Goal: Task Accomplishment & Management: Manage account settings

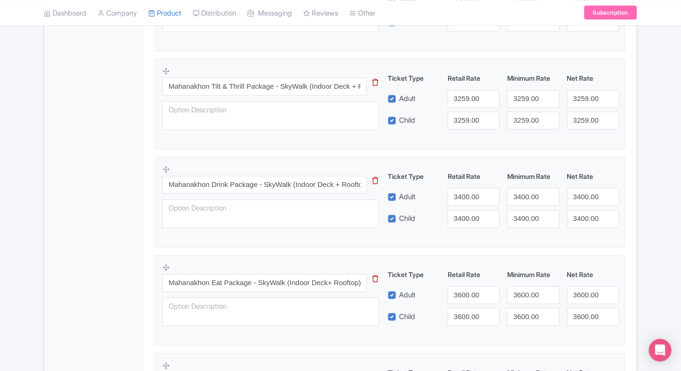
scroll to position [713, 0]
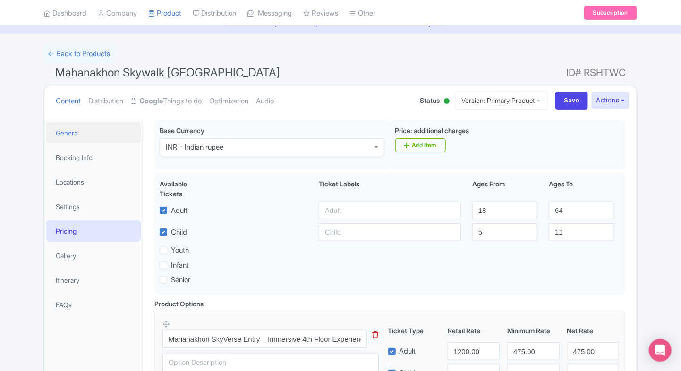
scroll to position [44, 0]
click at [165, 89] on link "Google Things to do" at bounding box center [166, 101] width 71 height 30
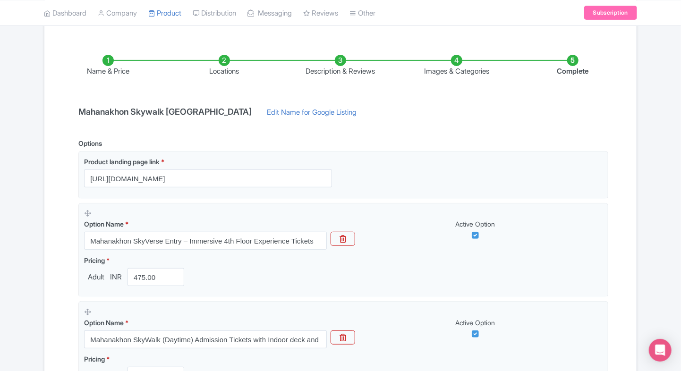
scroll to position [0, 0]
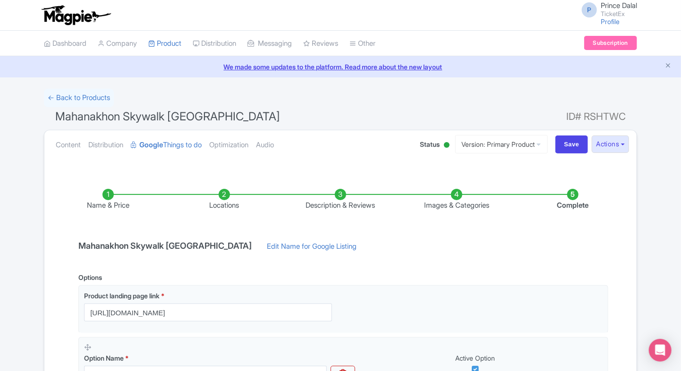
click at [52, 148] on ul "Content Distribution Google Things to do Optimization Audio" at bounding box center [228, 144] width 353 height 29
click at [63, 144] on link "Content" at bounding box center [68, 145] width 25 height 30
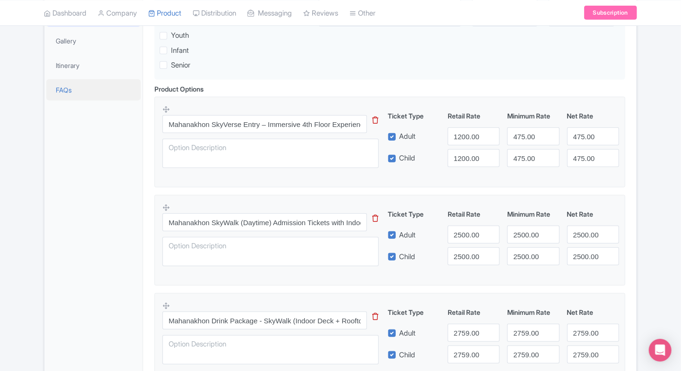
scroll to position [270, 0]
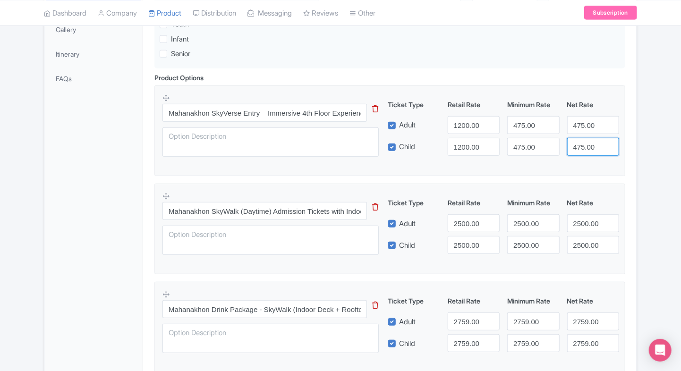
drag, startPoint x: 603, startPoint y: 167, endPoint x: 616, endPoint y: 163, distance: 12.8
click at [616, 163] on fieldset "Mahanakhon SkyVerse Entry – Immersive 4th Floor Experience Tickets This tip has…" at bounding box center [389, 130] width 471 height 91
click at [472, 129] on input "1200.00" at bounding box center [474, 125] width 52 height 18
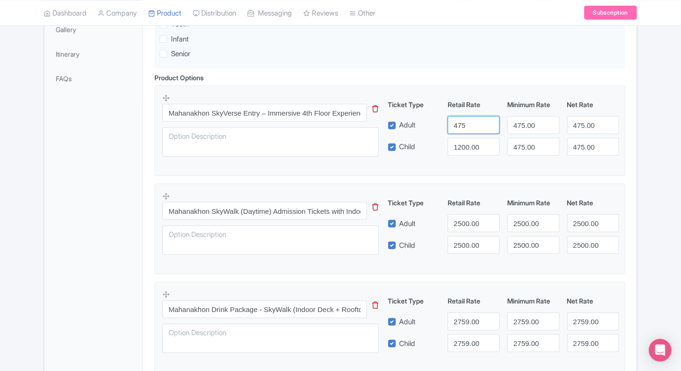
type input "475"
click at [467, 141] on input "1200.00" at bounding box center [474, 147] width 52 height 18
type input "475"
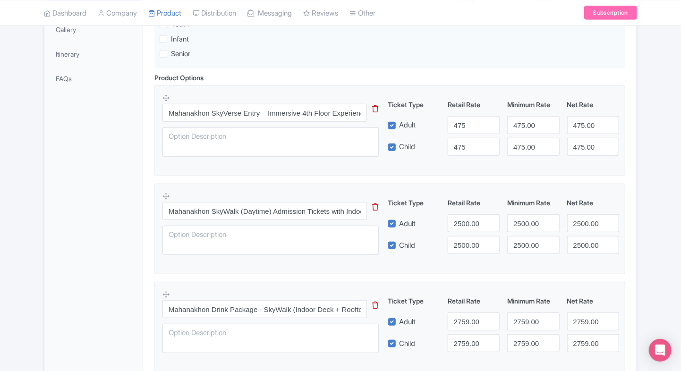
click at [406, 186] on fieldset "Mahanakhon SkyWalk (Daytime) Admission Tickets with Indoor deck and Rooftop Thi…" at bounding box center [389, 229] width 471 height 91
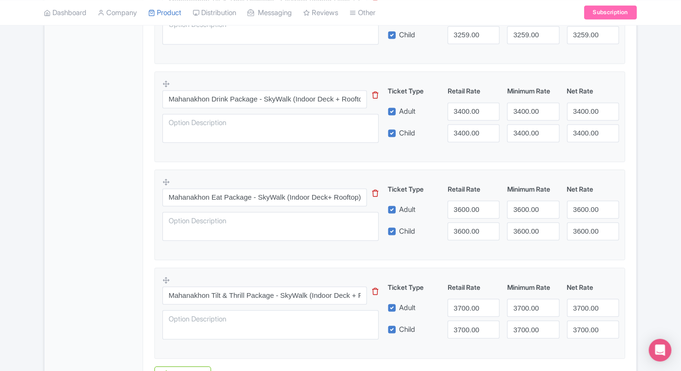
scroll to position [876, 0]
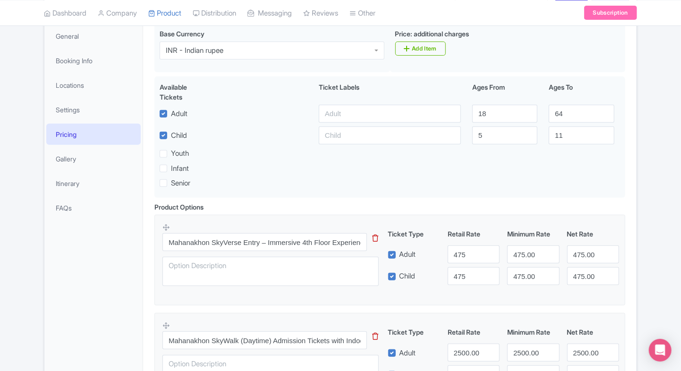
scroll to position [138, 0]
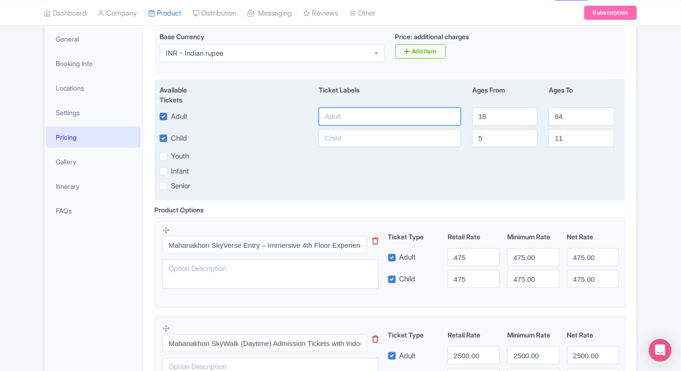
click at [336, 117] on input "text" at bounding box center [390, 117] width 142 height 18
type input "1200"
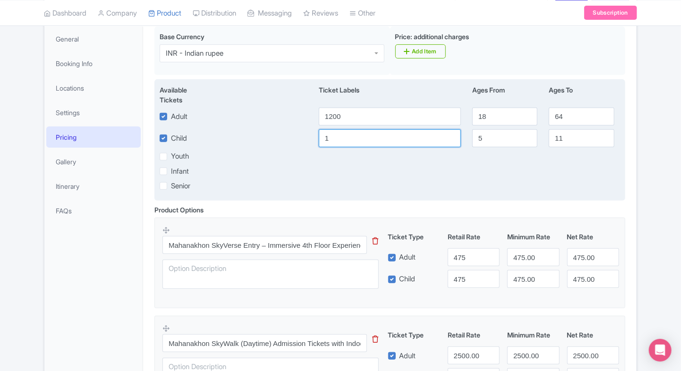
click at [326, 139] on input "1" at bounding box center [390, 138] width 142 height 18
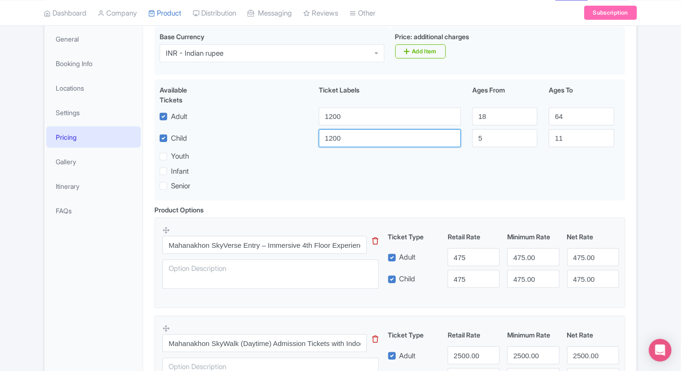
type input "1200"
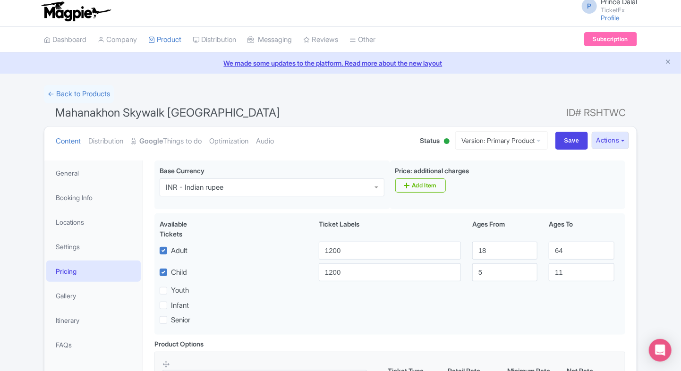
scroll to position [0, 0]
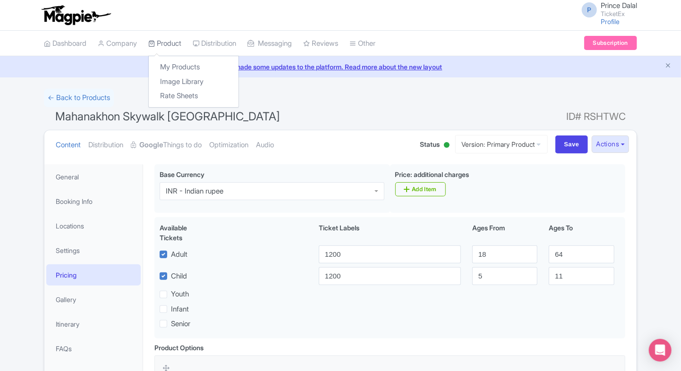
click at [170, 49] on link "Product" at bounding box center [164, 44] width 33 height 26
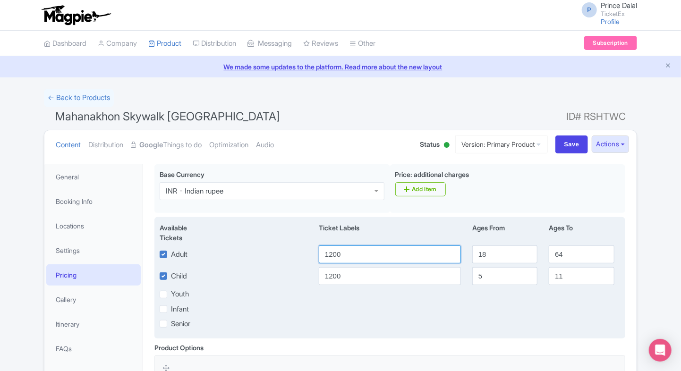
click at [346, 256] on input "1200" at bounding box center [390, 255] width 142 height 18
type input "475"
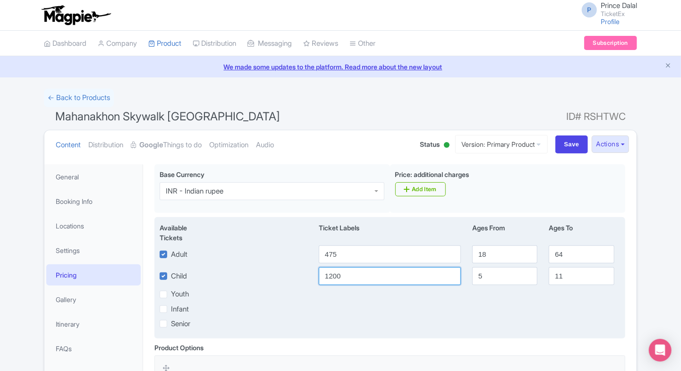
click at [337, 278] on input "1200" at bounding box center [390, 276] width 142 height 18
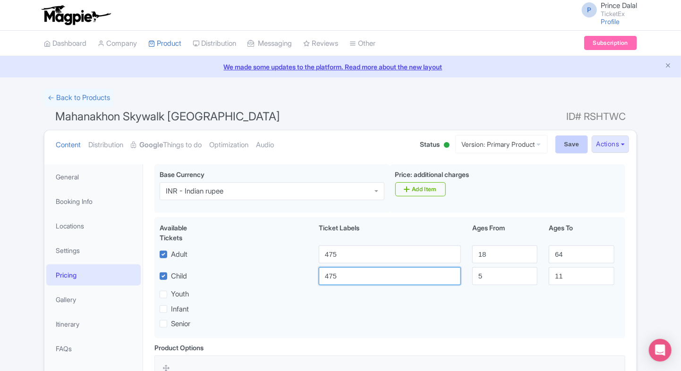
type input "475"
click at [566, 149] on input "Save" at bounding box center [571, 145] width 33 height 18
type input "Saving..."
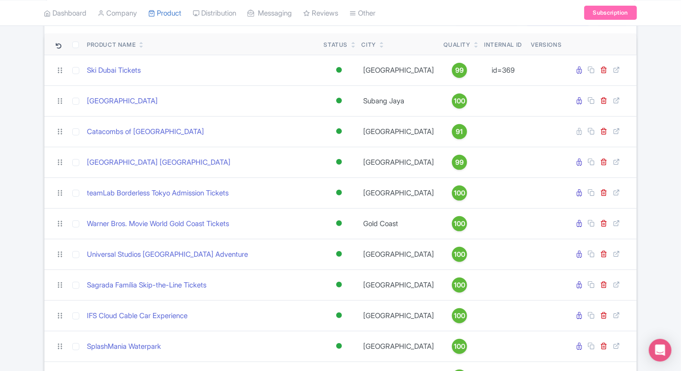
scroll to position [87, 0]
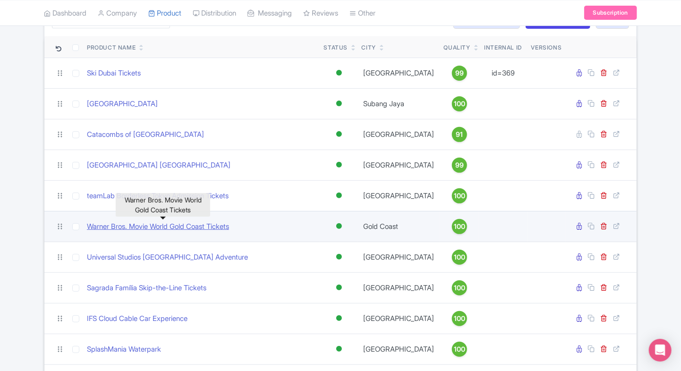
click at [118, 225] on link "Warner Bros. Movie World Gold Coast Tickets" at bounding box center [158, 226] width 142 height 11
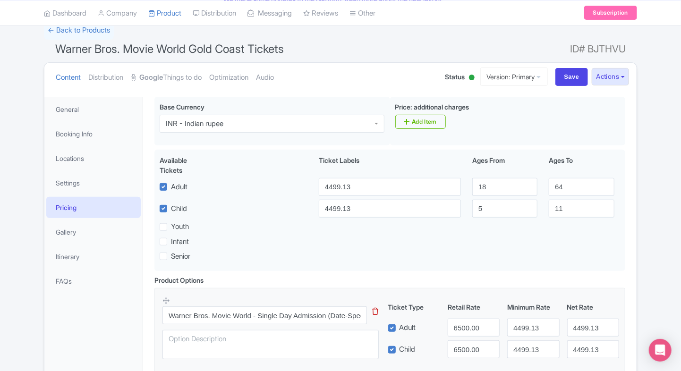
scroll to position [60, 0]
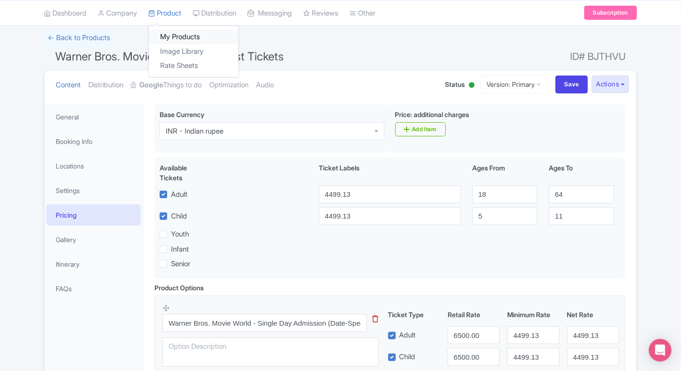
click at [189, 39] on link "My Products" at bounding box center [194, 37] width 90 height 15
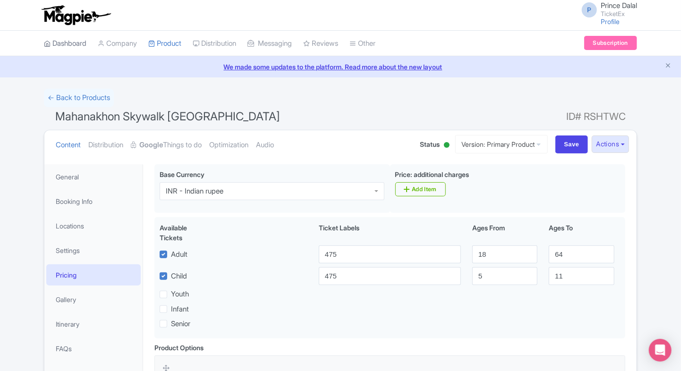
click at [74, 47] on link "Dashboard" at bounding box center [65, 44] width 42 height 26
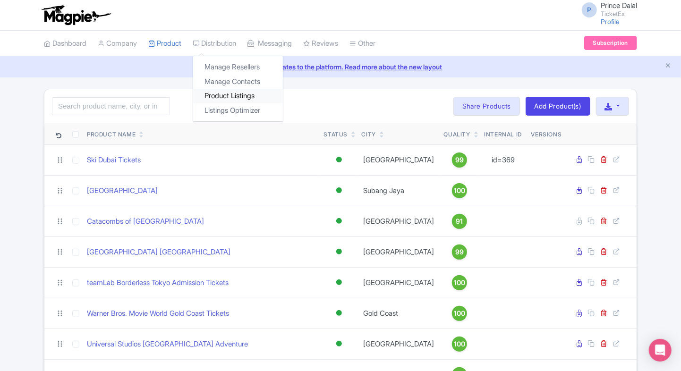
click at [217, 92] on link "Product Listings" at bounding box center [238, 96] width 90 height 15
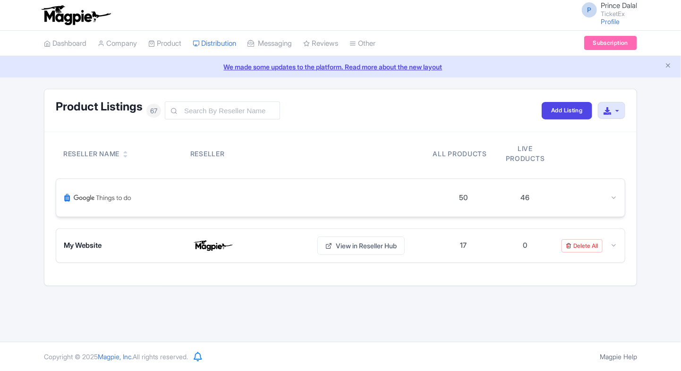
click at [370, 192] on div at bounding box center [248, 198] width 369 height 23
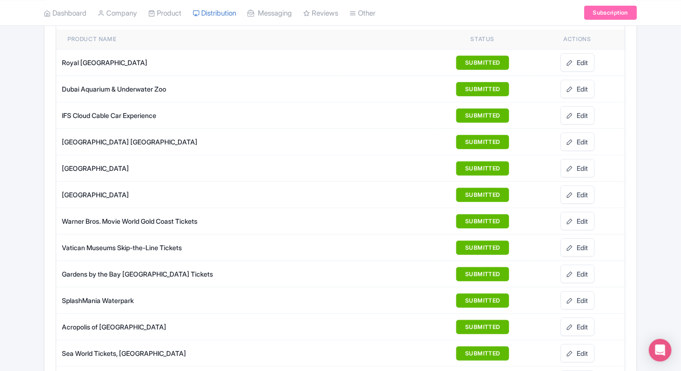
scroll to position [188, 0]
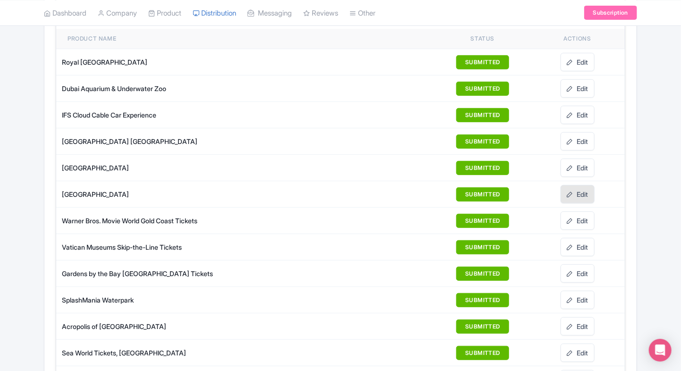
click at [576, 194] on link "Edit" at bounding box center [577, 194] width 34 height 18
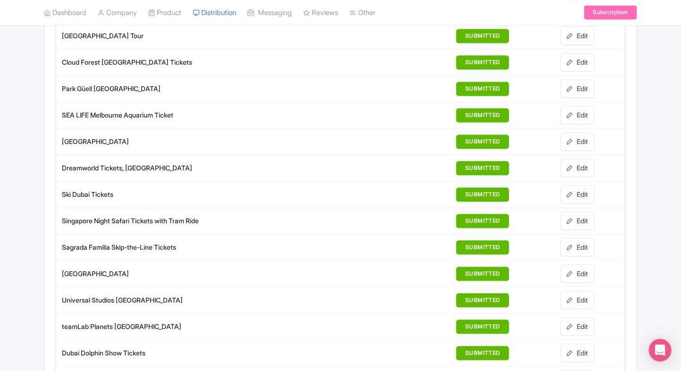
scroll to position [853, 0]
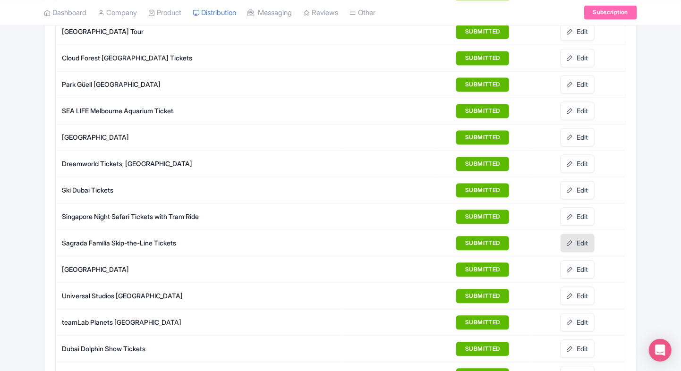
drag, startPoint x: 569, startPoint y: 235, endPoint x: 505, endPoint y: 192, distance: 76.5
click at [569, 240] on icon at bounding box center [570, 243] width 7 height 7
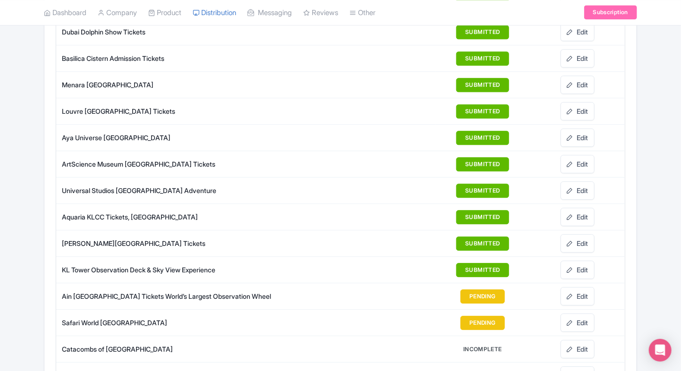
scroll to position [1172, 0]
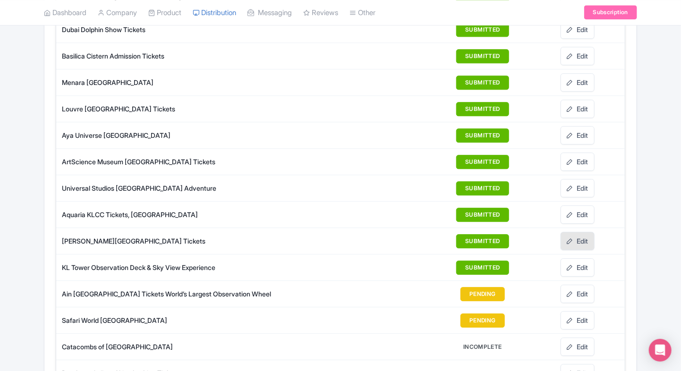
click at [584, 232] on link "Edit" at bounding box center [577, 241] width 34 height 18
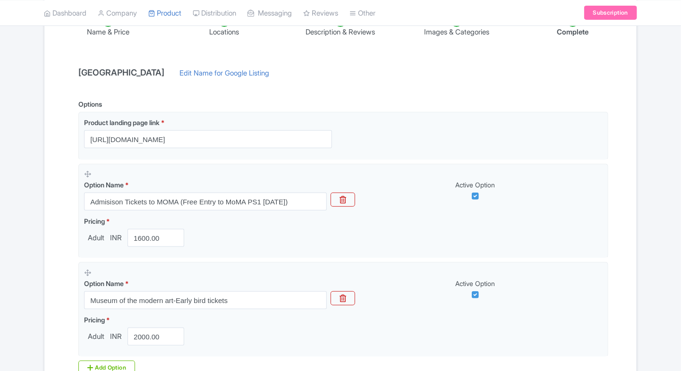
scroll to position [172, 0]
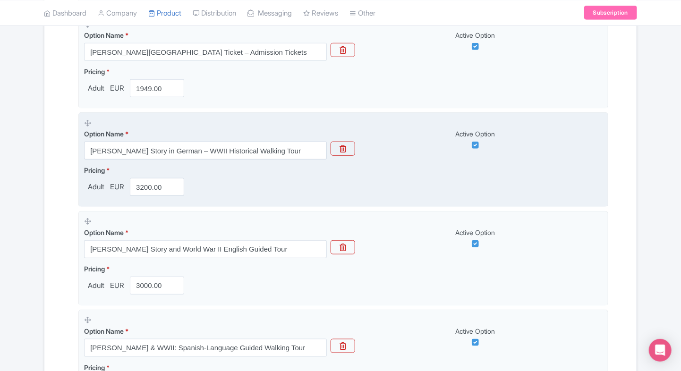
scroll to position [326, 0]
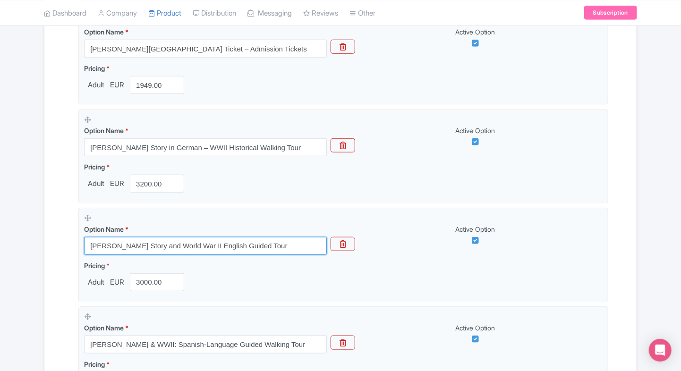
drag, startPoint x: 272, startPoint y: 250, endPoint x: 41, endPoint y: 267, distance: 231.5
click at [41, 267] on div "← Back to Products Anne Frank House Museum Tickets ID# VPXOAH Content Distribut…" at bounding box center [340, 225] width 604 height 926
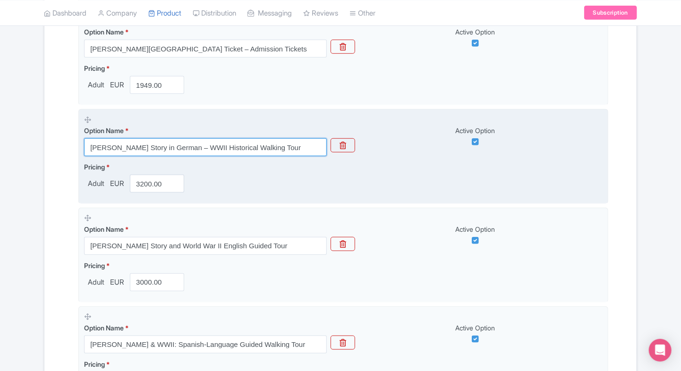
click at [173, 150] on input "[PERSON_NAME] Story in German – WWII Historical Walking Tour" at bounding box center [205, 147] width 243 height 18
paste input "Anne Frank Story and World War II English Guided"
type input "[PERSON_NAME] Story and World War II English Guided Tour"
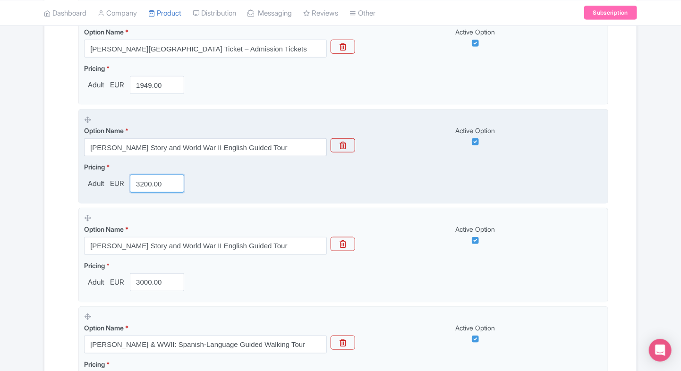
click at [150, 190] on input "3200.00" at bounding box center [157, 184] width 54 height 18
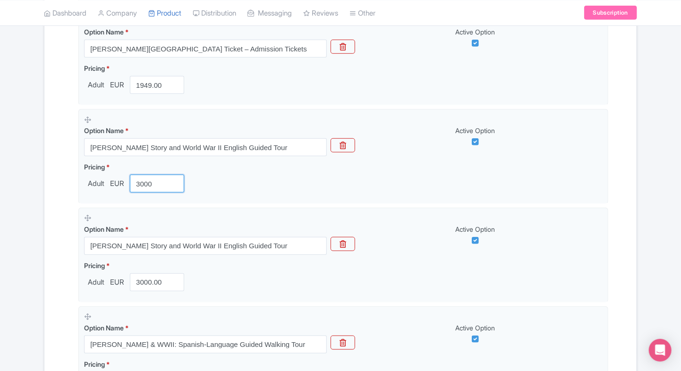
type input "3000"
click at [60, 219] on div "Name & Price Locations Description & Reviews Images & Categories Complete Anne …" at bounding box center [340, 263] width 581 height 839
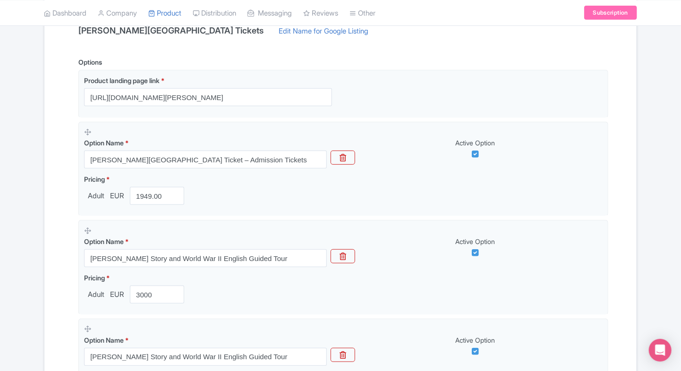
scroll to position [228, 0]
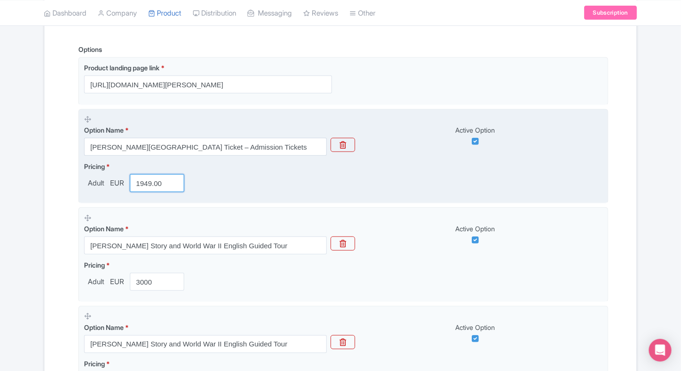
click at [146, 186] on input "1949.00" at bounding box center [157, 183] width 54 height 18
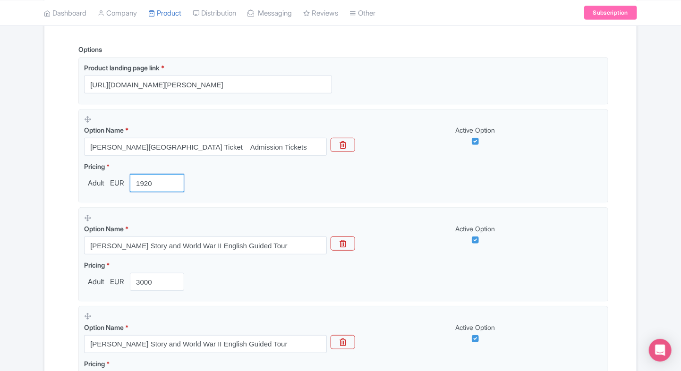
type input "1920"
click at [40, 217] on div "← Back to Products Anne Frank House Museum Tickets ID# VPXOAH Content Distribut…" at bounding box center [340, 324] width 604 height 926
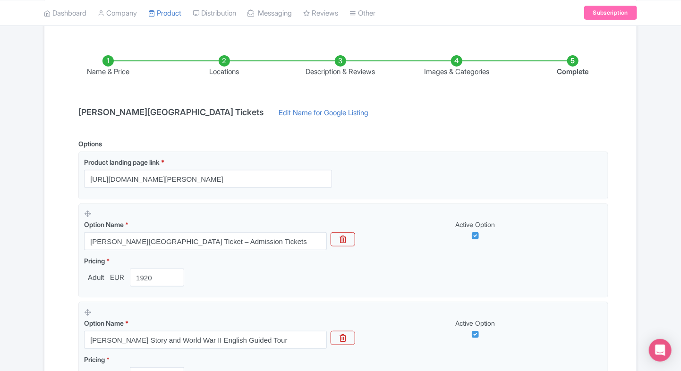
scroll to position [0, 0]
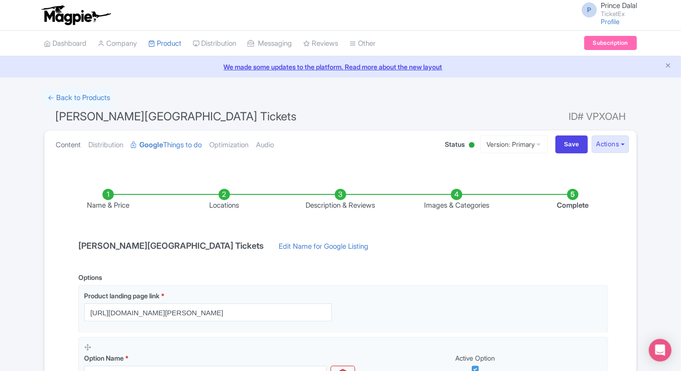
click at [77, 146] on link "Content" at bounding box center [68, 145] width 25 height 30
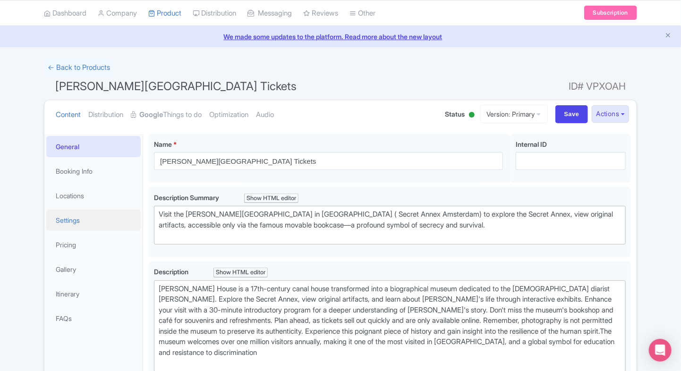
scroll to position [32, 0]
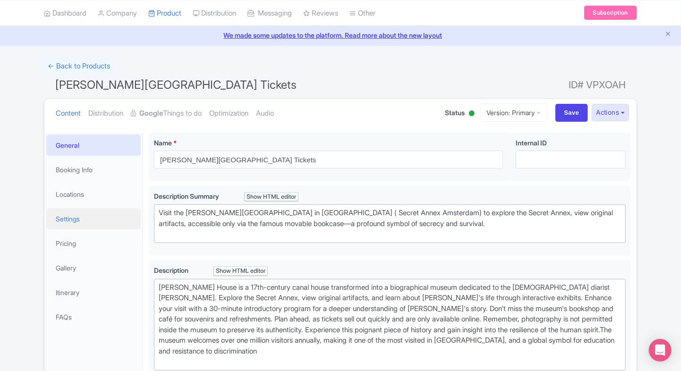
click at [99, 226] on link "Settings" at bounding box center [93, 218] width 94 height 21
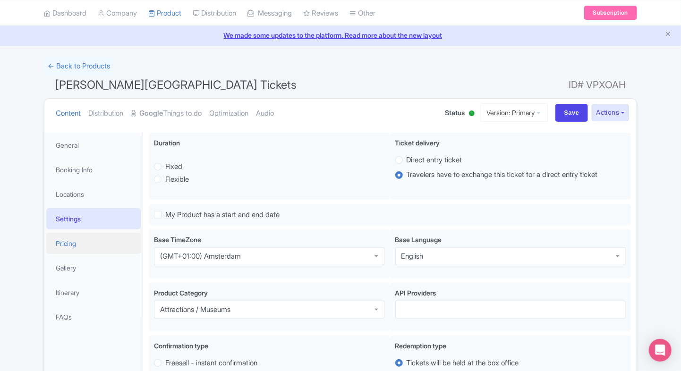
click at [88, 234] on link "Pricing" at bounding box center [93, 243] width 94 height 21
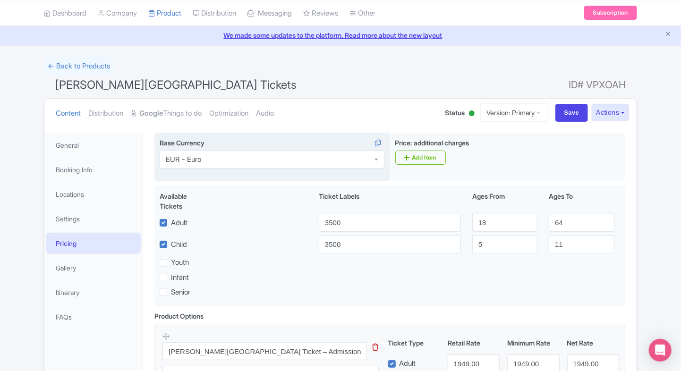
click at [191, 161] on div "EUR - Euro" at bounding box center [183, 159] width 35 height 8
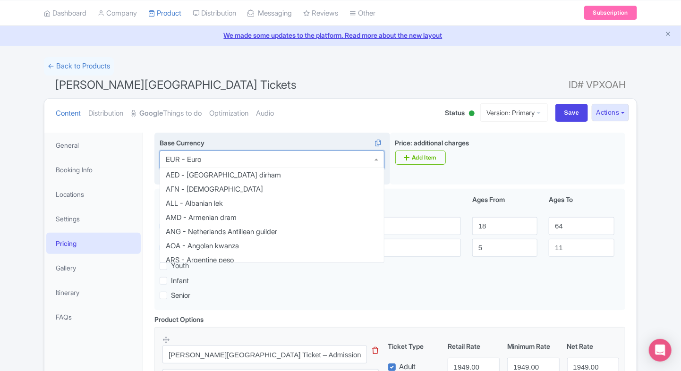
scroll to position [557, 0]
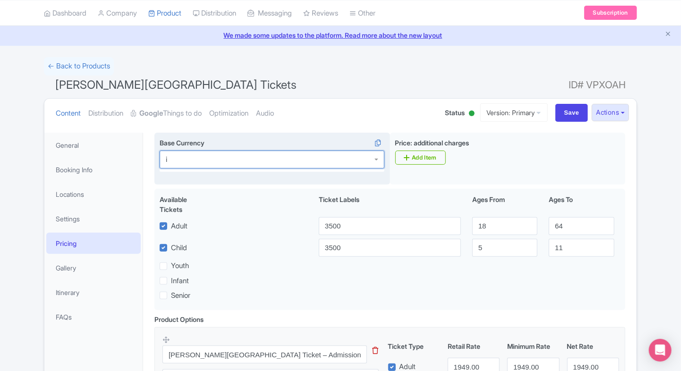
click at [191, 161] on div at bounding box center [272, 160] width 225 height 18
type input "inr"
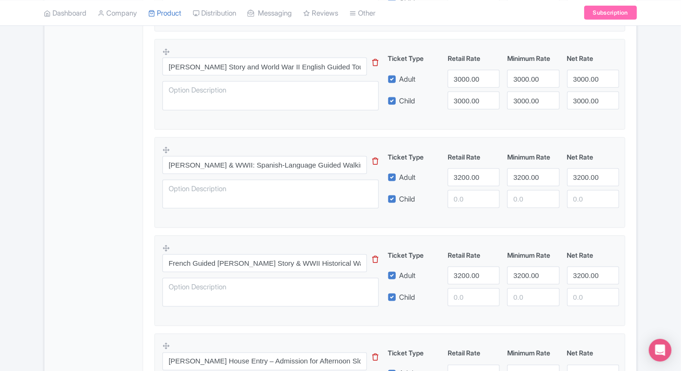
scroll to position [670, 0]
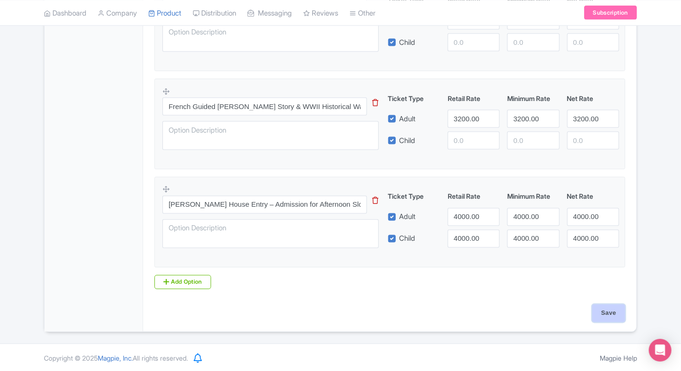
click at [609, 314] on input "Save" at bounding box center [608, 314] width 33 height 18
type input "Saving..."
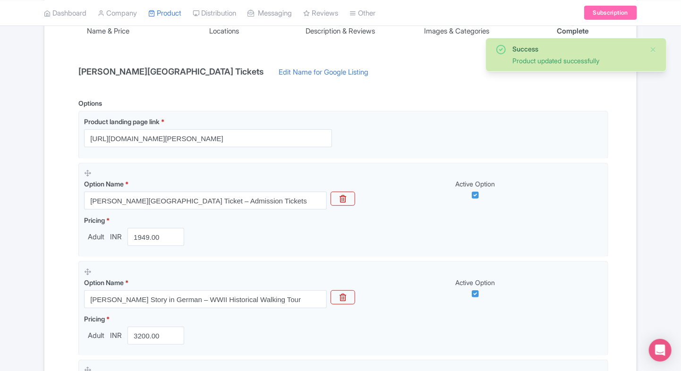
scroll to position [193, 0]
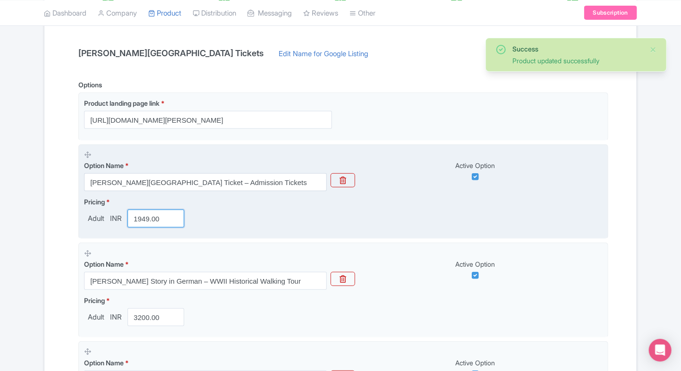
click at [134, 212] on input "1949.00" at bounding box center [155, 219] width 57 height 18
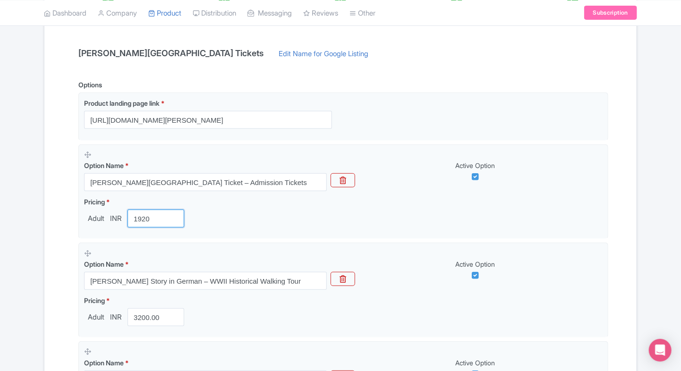
type input "1920"
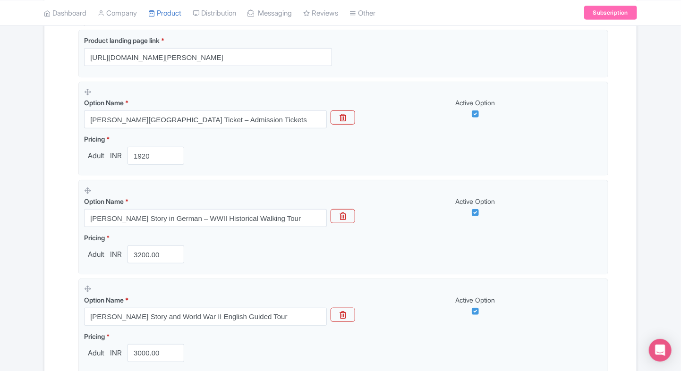
scroll to position [259, 0]
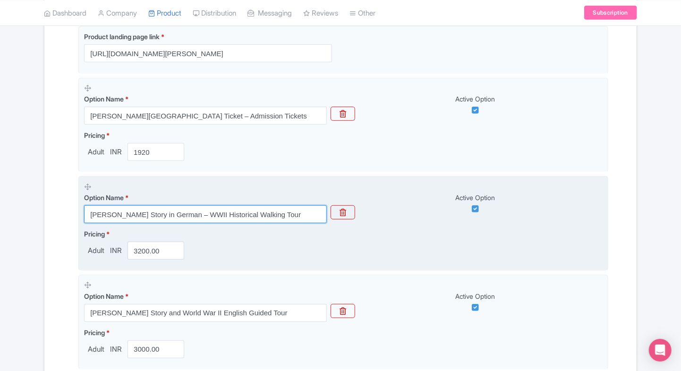
click at [197, 212] on input "[PERSON_NAME] Story in German – WWII Historical Walking Tour" at bounding box center [205, 214] width 243 height 18
paste input "Anne Frank Story and World War II English Guided"
type input "[PERSON_NAME] Story and World War II English Guided Tour"
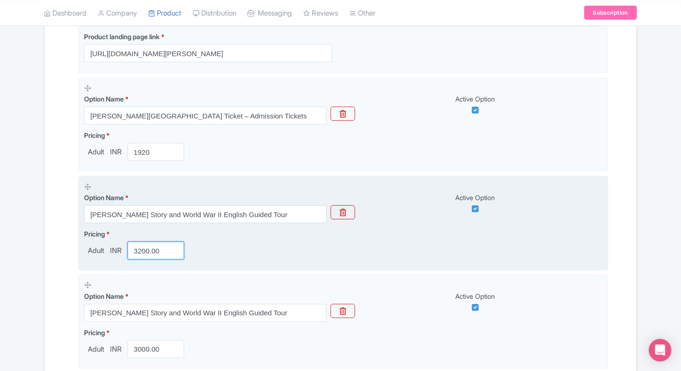
click at [144, 250] on input "3200.00" at bounding box center [155, 251] width 57 height 18
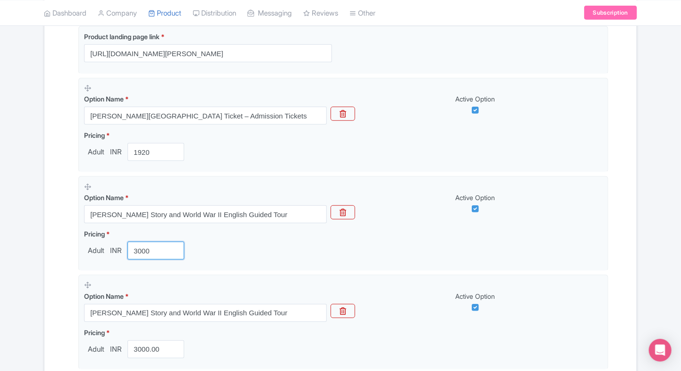
type input "3000"
click at [73, 269] on div "Options Product landing page link * https://www.ticketex.co/activity/83/anne-fr…" at bounding box center [340, 348] width 535 height 671
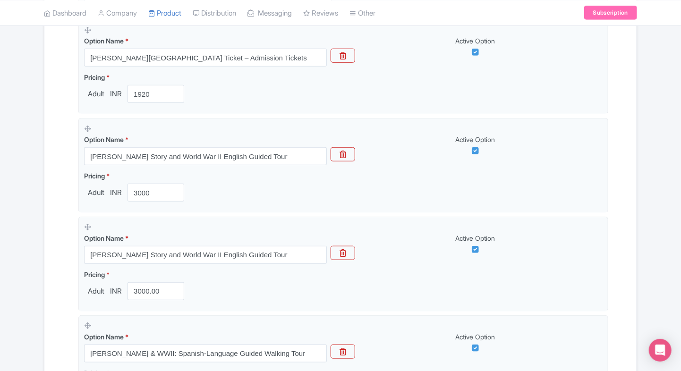
scroll to position [318, 0]
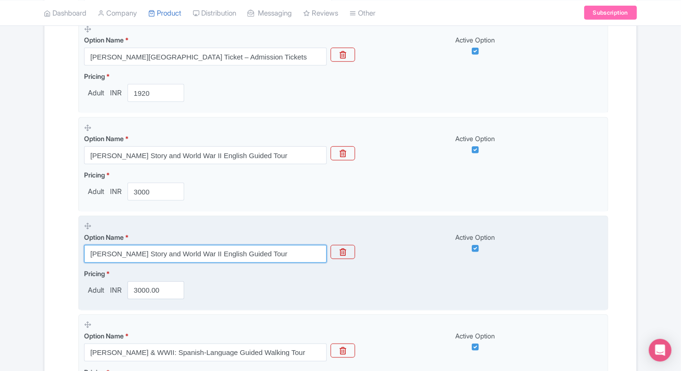
click at [176, 255] on input "[PERSON_NAME] Story and World War II English Guided Tour" at bounding box center [205, 254] width 243 height 18
paste input "’s Story in German – WWII Historical Walking"
type input "[PERSON_NAME] Story in German – WWII Historical Walking Tour"
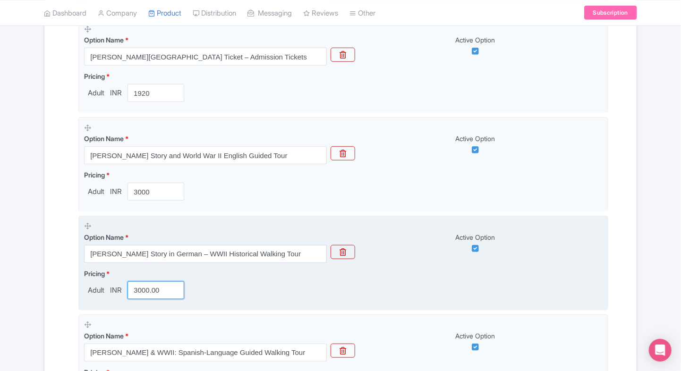
click at [144, 289] on input "3000.00" at bounding box center [155, 290] width 57 height 18
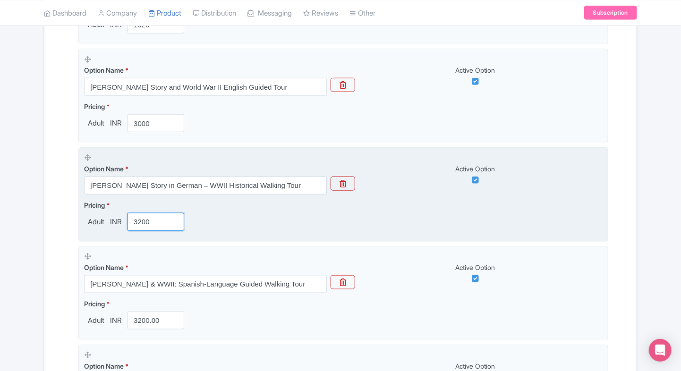
scroll to position [390, 0]
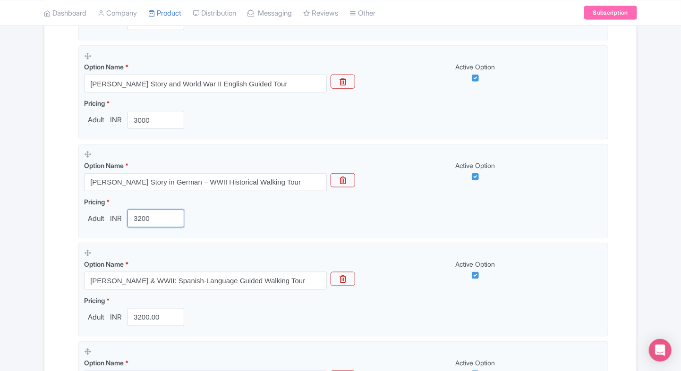
type input "3200"
click at [69, 288] on div "Name & Price Locations Description & Reviews Images & Categories Complete Anne …" at bounding box center [340, 199] width 581 height 839
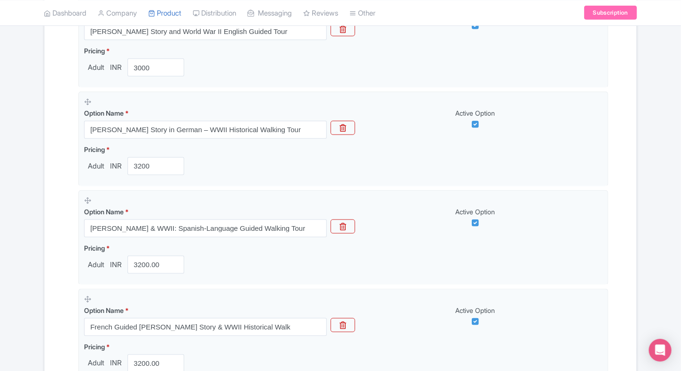
scroll to position [466, 0]
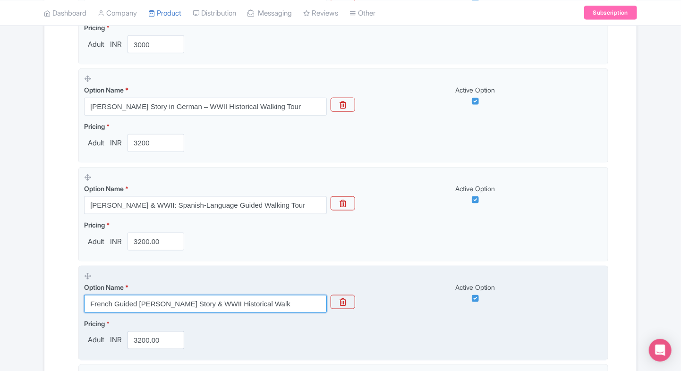
click at [185, 300] on input "French Guided Anne Frank Story & WWII Historical Walk" at bounding box center [205, 304] width 243 height 18
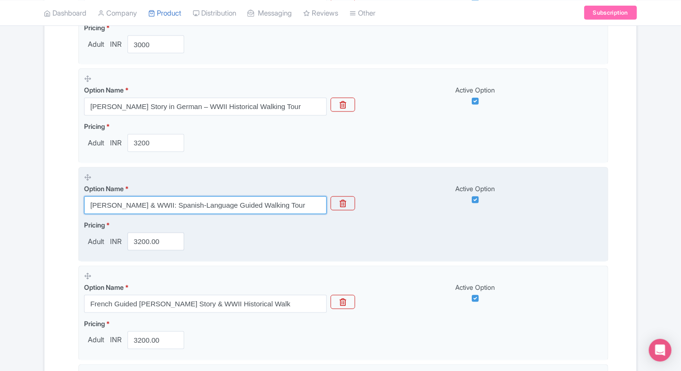
click at [215, 202] on input "Anne Frank & WWII: Spanish‑Language Guided Walking Tour" at bounding box center [205, 205] width 243 height 18
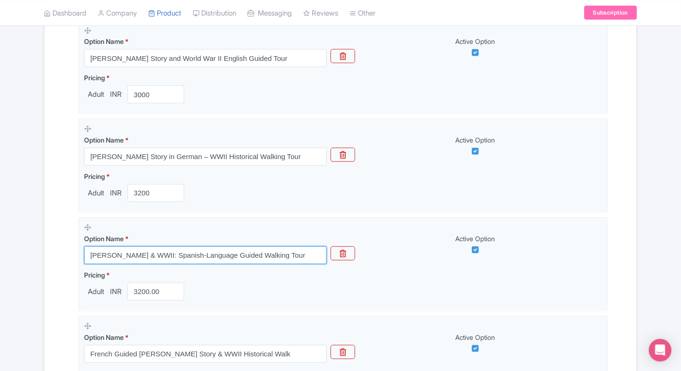
scroll to position [430, 0]
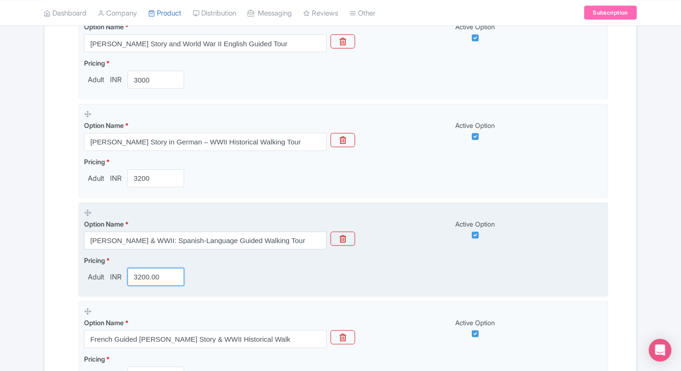
click at [149, 269] on input "3200.00" at bounding box center [155, 277] width 57 height 18
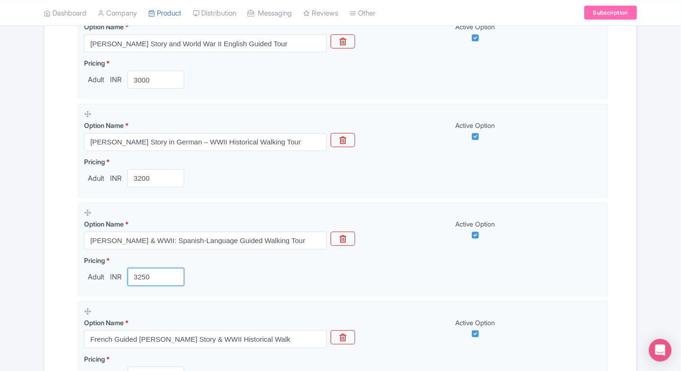
type input "3250"
click at [51, 292] on div "Name & Price Locations Description & Reviews Images & Categories Complete Anne …" at bounding box center [340, 159] width 581 height 839
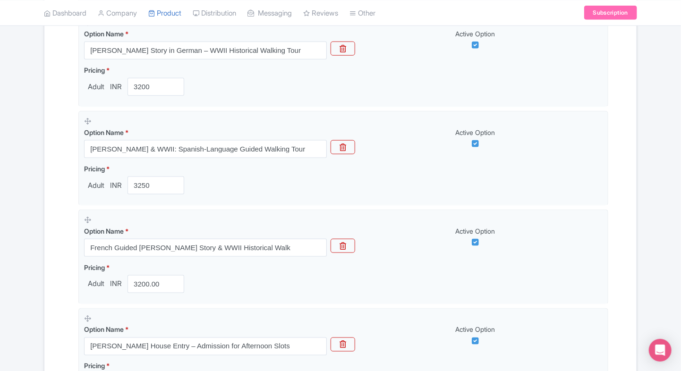
scroll to position [552, 0]
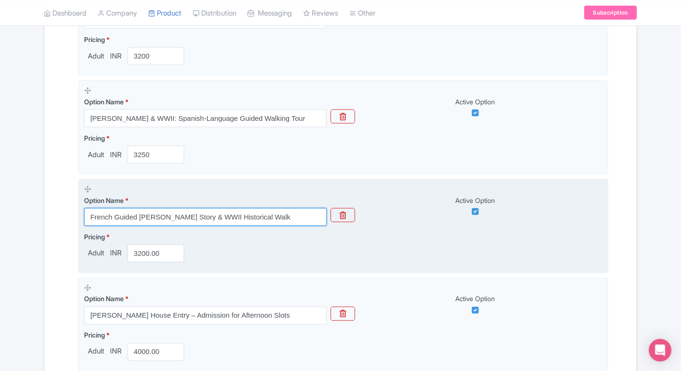
click at [164, 211] on input "French Guided Anne Frank Story & WWII Historical Walk" at bounding box center [205, 217] width 243 height 18
paste input "text"
type input "French Guided Anne Frank Story & WWII Historical Walk"
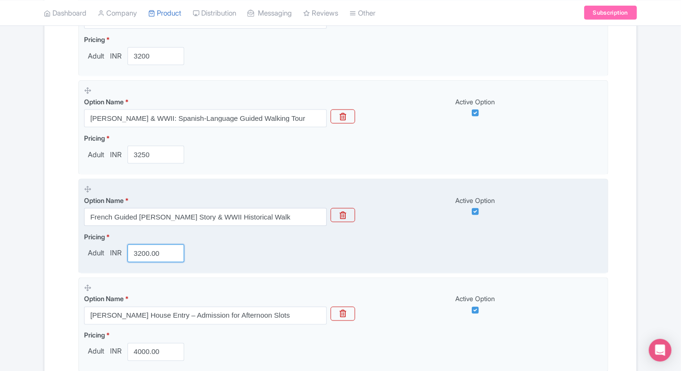
click at [145, 253] on input "3200.00" at bounding box center [155, 254] width 57 height 18
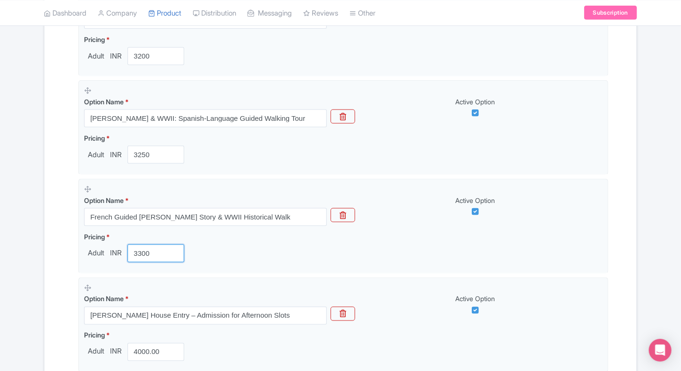
type input "3300"
click at [53, 236] on div "Name & Price Locations Description & Reviews Images & Categories Complete Anne …" at bounding box center [340, 37] width 581 height 839
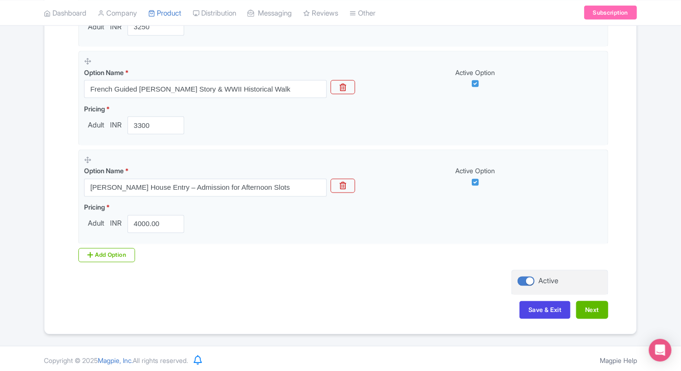
scroll to position [681, 0]
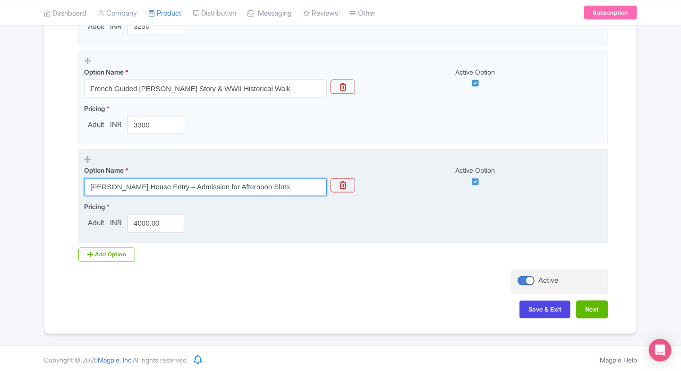
click at [224, 183] on input "Anne frank House Entry – Admission for Afternoon Slots" at bounding box center [205, 187] width 243 height 18
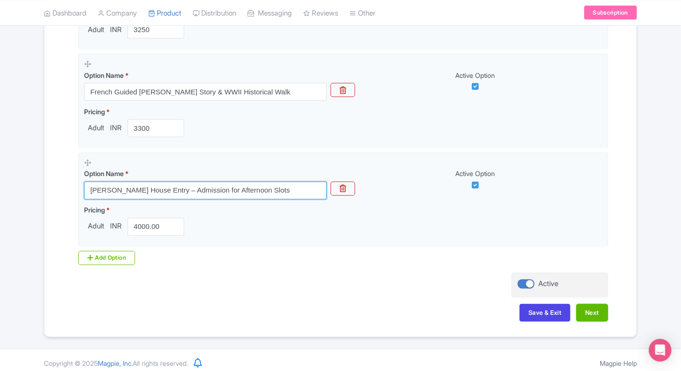
scroll to position [682, 0]
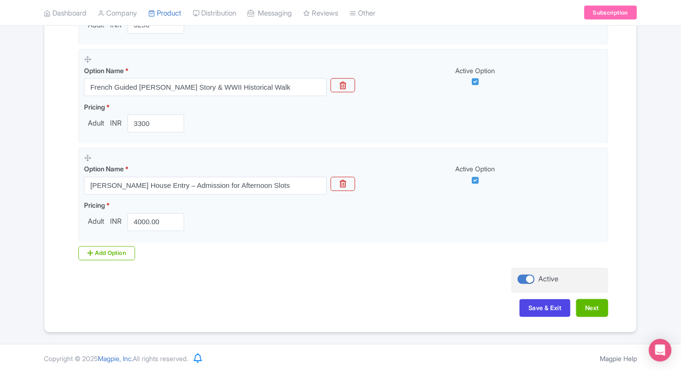
click at [548, 310] on button "Save & Exit" at bounding box center [544, 308] width 51 height 18
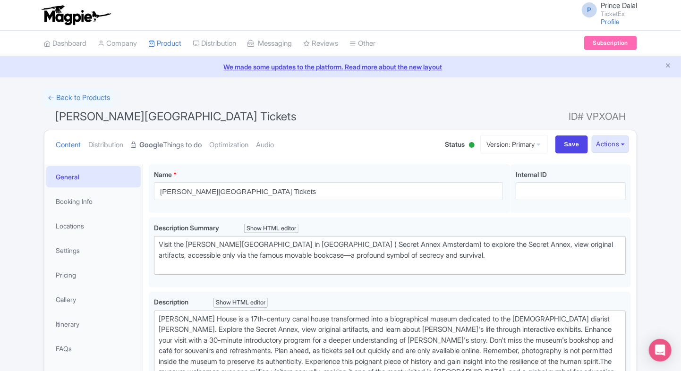
click at [163, 144] on strong "Google" at bounding box center [151, 145] width 24 height 11
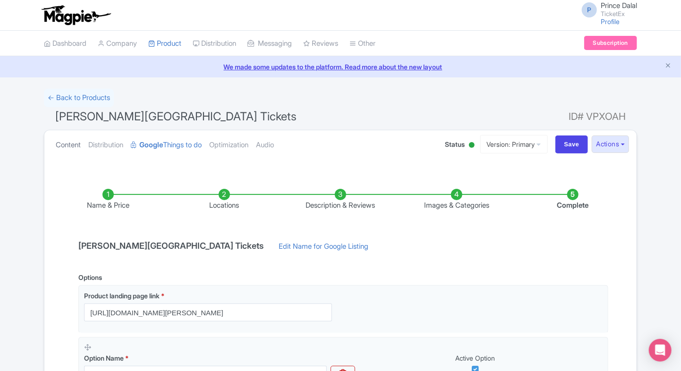
click at [56, 147] on link "Content" at bounding box center [68, 145] width 25 height 30
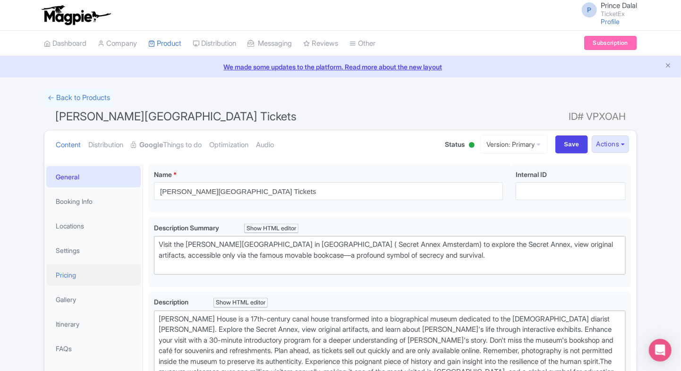
click at [73, 270] on link "Pricing" at bounding box center [93, 274] width 94 height 21
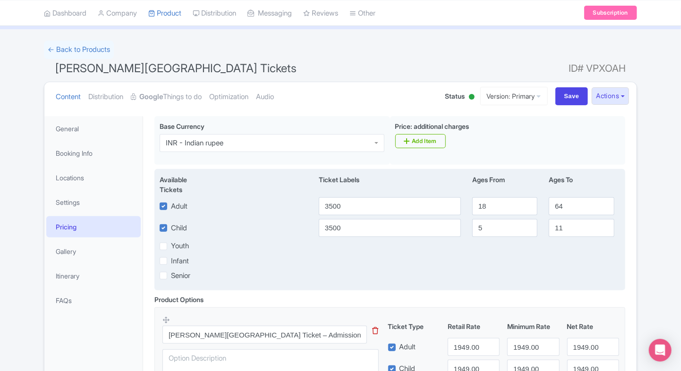
scroll to position [51, 0]
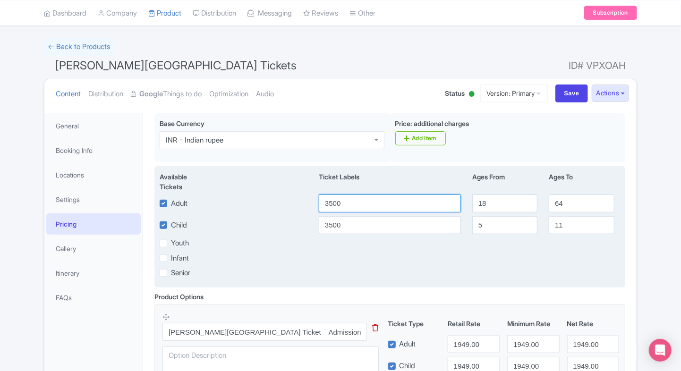
drag, startPoint x: 376, startPoint y: 195, endPoint x: 296, endPoint y: 202, distance: 80.5
click at [296, 202] on div "Adult 3500 18 64" at bounding box center [390, 204] width 472 height 18
type input "1920"
click at [332, 219] on input "3500" at bounding box center [390, 225] width 142 height 18
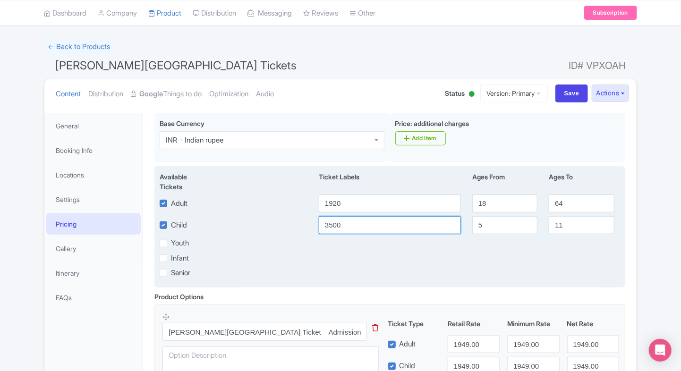
click at [332, 219] on input "3500" at bounding box center [390, 225] width 142 height 18
type input "1920"
click at [283, 244] on div "Youth" at bounding box center [236, 243] width 153 height 11
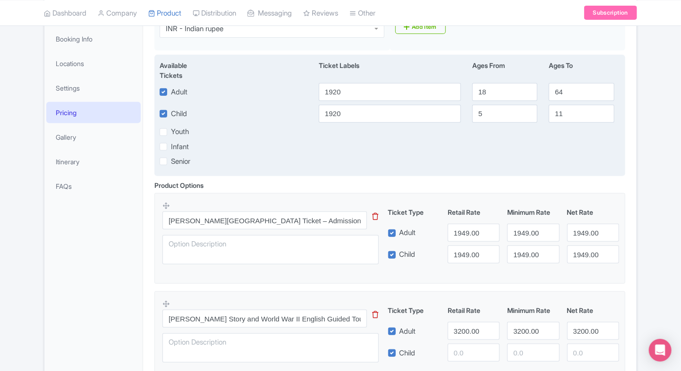
scroll to position [165, 0]
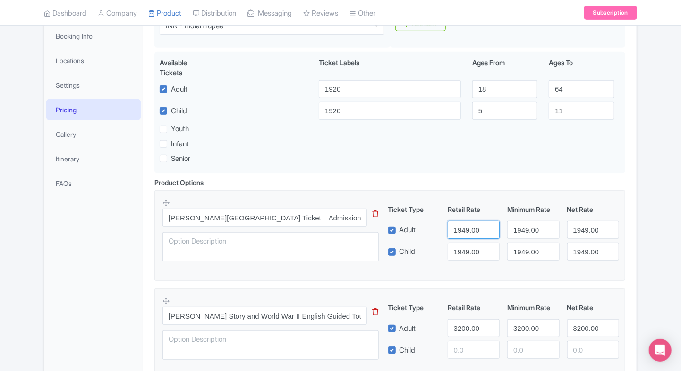
click at [464, 221] on input "1949.00" at bounding box center [474, 230] width 52 height 18
type input "1920"
drag, startPoint x: 464, startPoint y: 265, endPoint x: 464, endPoint y: 256, distance: 8.5
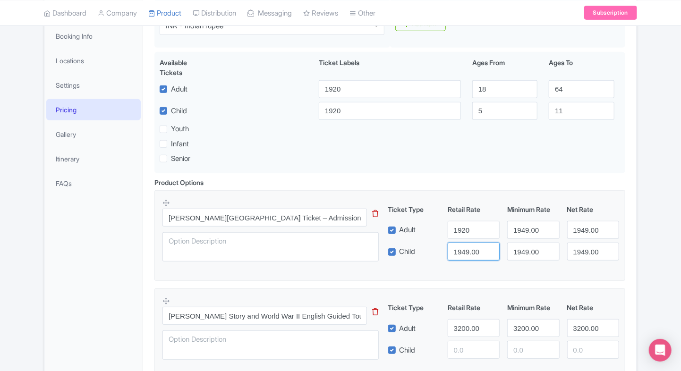
click at [464, 256] on div "Anne Frank House Museum Ticket – Admission Tickets This tip has not data. Code:…" at bounding box center [389, 232] width 455 height 69
click at [464, 256] on input "1949.00" at bounding box center [474, 252] width 52 height 18
type input "1920"
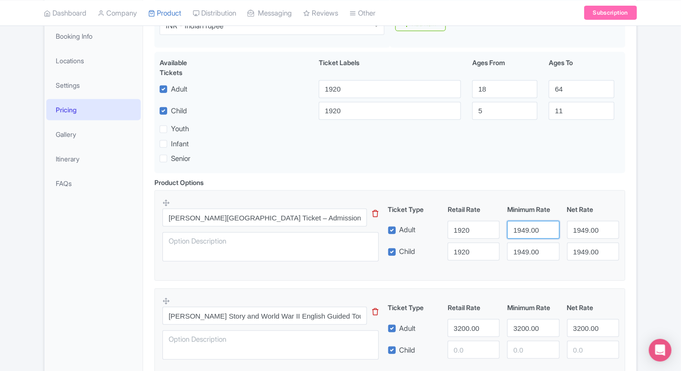
click at [518, 228] on input "1949.00" at bounding box center [533, 230] width 52 height 18
drag, startPoint x: 518, startPoint y: 228, endPoint x: 518, endPoint y: 267, distance: 38.7
click at [518, 228] on input "1949.00" at bounding box center [533, 230] width 52 height 18
paste input "2"
click at [518, 228] on input "1949.00" at bounding box center [533, 230] width 52 height 18
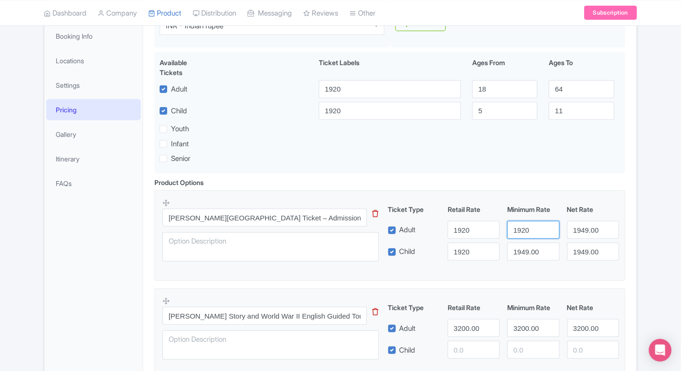
type input "1920"
click at [518, 267] on fieldset "Anne Frank House Museum Ticket – Admission Tickets This tip has not data. Code:…" at bounding box center [389, 235] width 471 height 91
click at [527, 256] on input "1949.00" at bounding box center [533, 252] width 52 height 18
paste input "1920"
paste input "2"
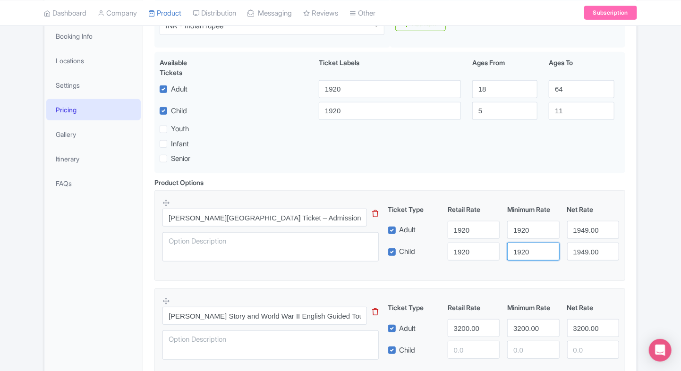
type input "1920"
click at [575, 226] on input "1949.00" at bounding box center [593, 230] width 52 height 18
paste input "2"
type input "1920"
click at [583, 248] on input "1949.00" at bounding box center [593, 252] width 52 height 18
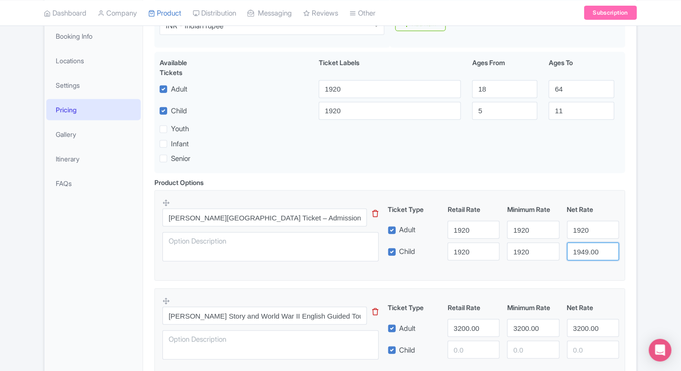
paste input "2"
type input "1920"
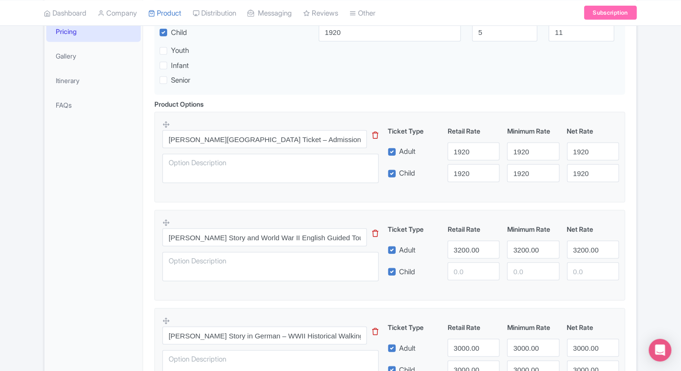
scroll to position [245, 0]
click at [270, 242] on input "Anne Frank Story and World War II English Guided Tour" at bounding box center [264, 237] width 204 height 18
click at [466, 246] on input "3200.00" at bounding box center [474, 249] width 52 height 18
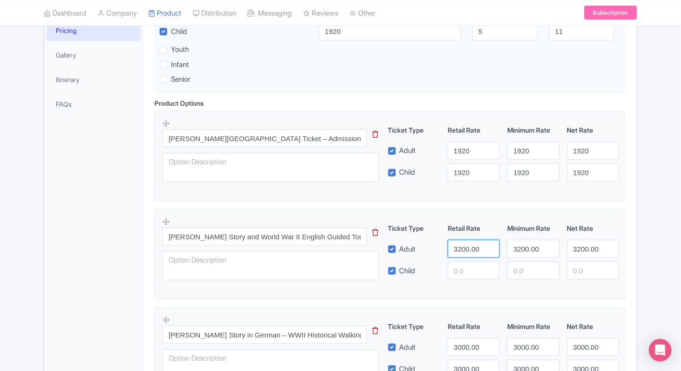
click at [466, 246] on input "3200.00" at bounding box center [474, 249] width 52 height 18
type input "3000"
click at [468, 267] on input "number" at bounding box center [474, 271] width 52 height 18
paste input "3000"
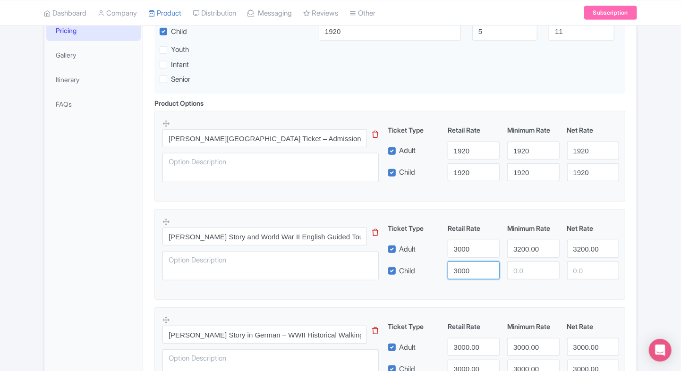
type input "3000"
click at [517, 250] on input "3200.00" at bounding box center [533, 249] width 52 height 18
paste input "0"
type input "3000"
paste input "3000"
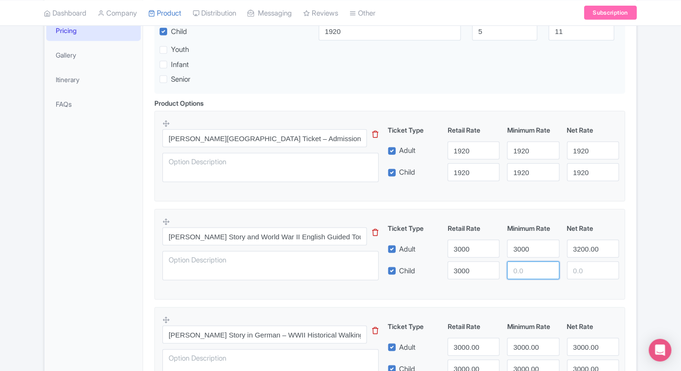
click at [522, 271] on input "number" at bounding box center [533, 271] width 52 height 18
type input "3000"
click at [575, 256] on input "3200.00" at bounding box center [593, 249] width 52 height 18
paste input "0"
paste input "3000"
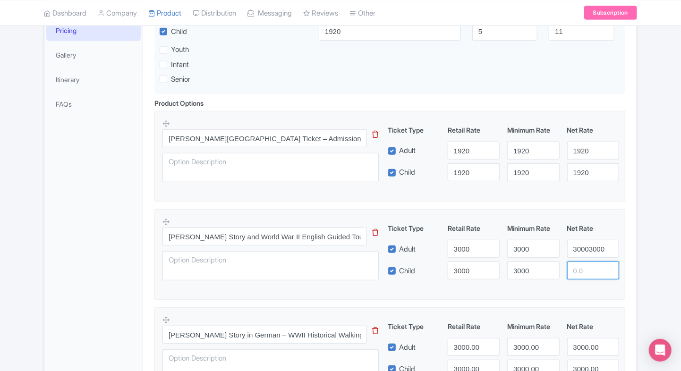
click at [579, 267] on input "number" at bounding box center [593, 271] width 52 height 18
click at [587, 250] on input "30003000" at bounding box center [593, 249] width 52 height 18
paste input "number"
type input "3000"
click at [587, 268] on input "number" at bounding box center [593, 271] width 52 height 18
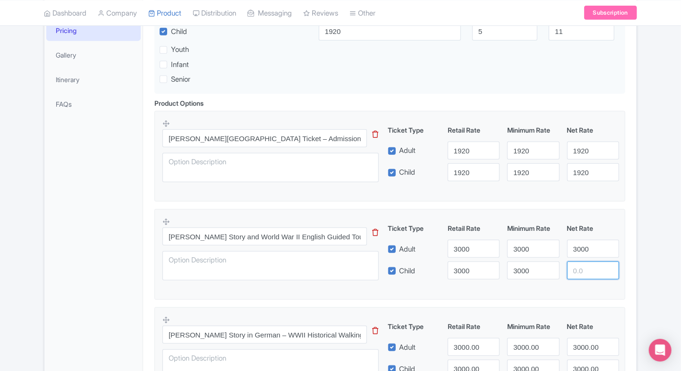
paste input "3000"
type input "3000"
click at [552, 289] on fieldset "Anne Frank Story and World War II English Guided Tour This tip has not data. Co…" at bounding box center [389, 254] width 471 height 91
click at [635, 255] on div "Anne Frank House Museum Tickets Name * i Anne Frank House Museum Tickets Your p…" at bounding box center [389, 335] width 493 height 843
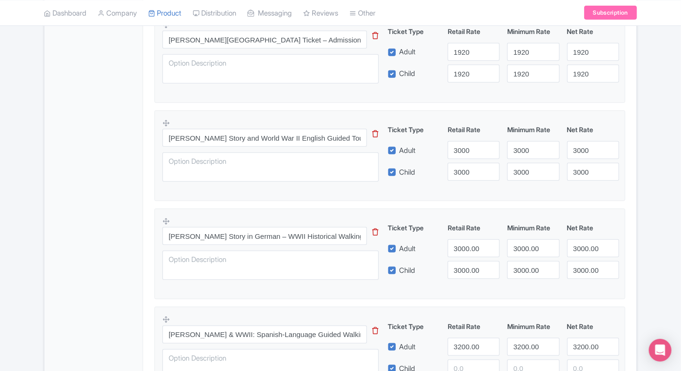
scroll to position [346, 0]
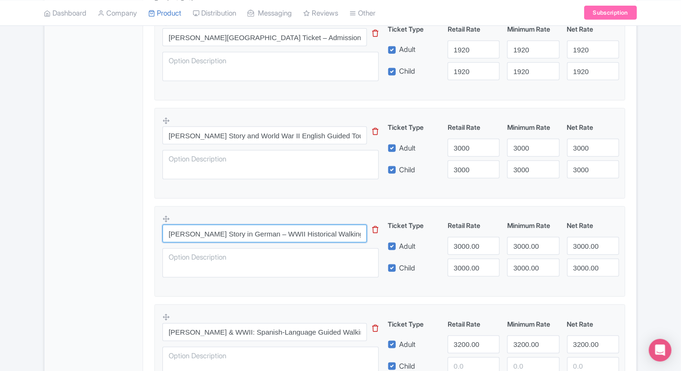
click at [286, 232] on input "Anne Frank’s Story in German – WWII Historical Walking Tour" at bounding box center [264, 234] width 204 height 18
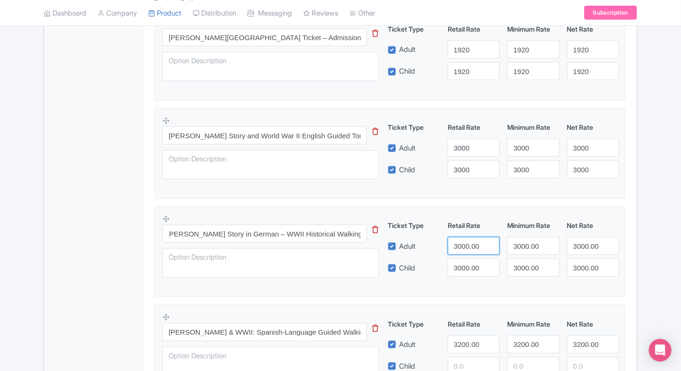
scroll to position [0, 0]
click at [465, 238] on input "3000.00" at bounding box center [474, 246] width 52 height 18
type input "3200"
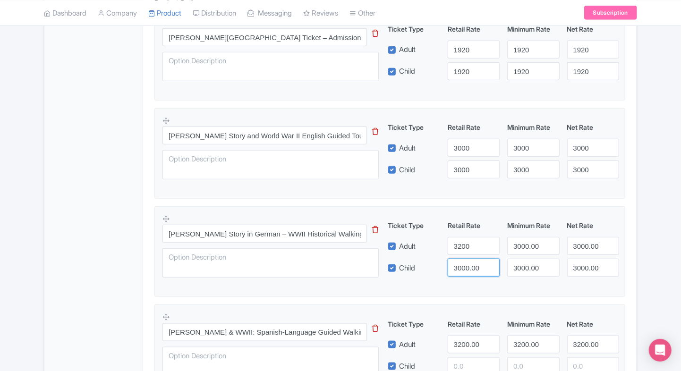
click at [464, 260] on input "3000.00" at bounding box center [474, 268] width 52 height 18
paste input "2"
click at [464, 260] on input "3200" at bounding box center [474, 268] width 52 height 18
type input "3200"
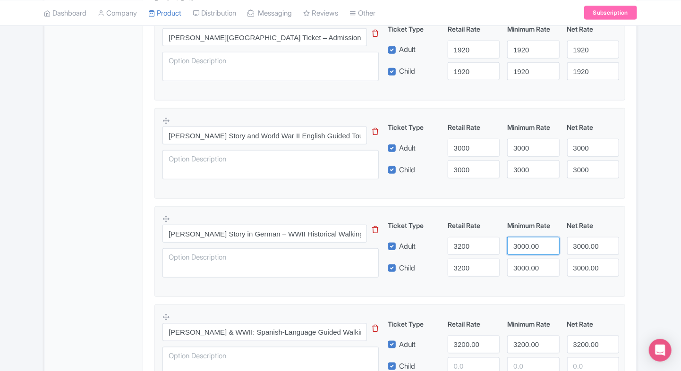
click at [523, 250] on input "3000.00" at bounding box center [533, 246] width 52 height 18
paste input "2"
click at [523, 250] on input "3000.00" at bounding box center [533, 246] width 52 height 18
type input "3200"
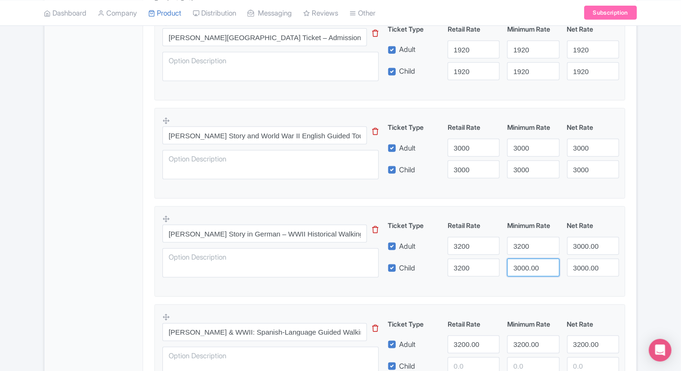
click at [523, 262] on input "3000.00" at bounding box center [533, 268] width 52 height 18
paste input "2"
click at [523, 262] on input "3200" at bounding box center [533, 268] width 52 height 18
type input "3200"
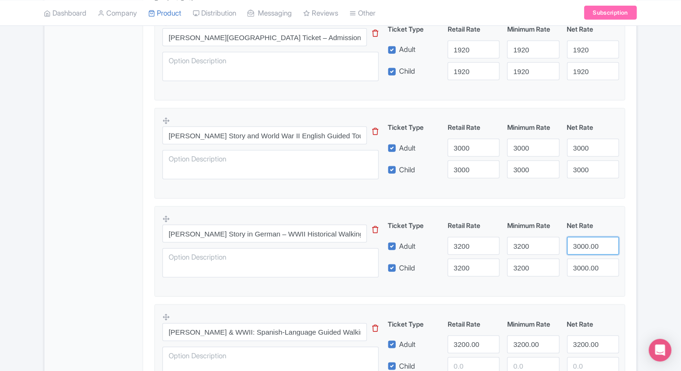
click at [576, 247] on input "3000.00" at bounding box center [593, 246] width 52 height 18
paste input "2"
click at [576, 247] on input "3000.00" at bounding box center [593, 246] width 52 height 18
type input "3200"
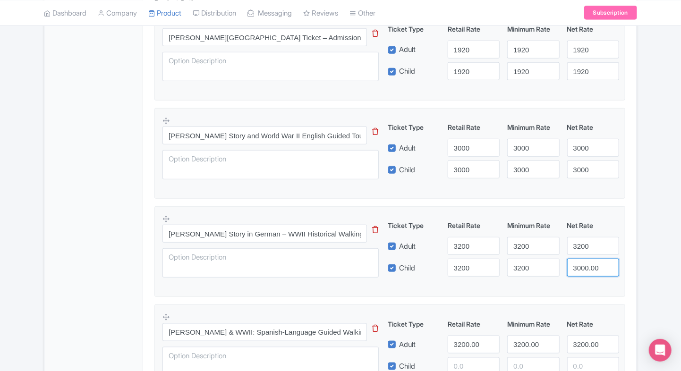
click at [580, 265] on input "3000.00" at bounding box center [593, 268] width 52 height 18
paste input "2"
click at [580, 265] on input "3200" at bounding box center [593, 268] width 52 height 18
type input "3200"
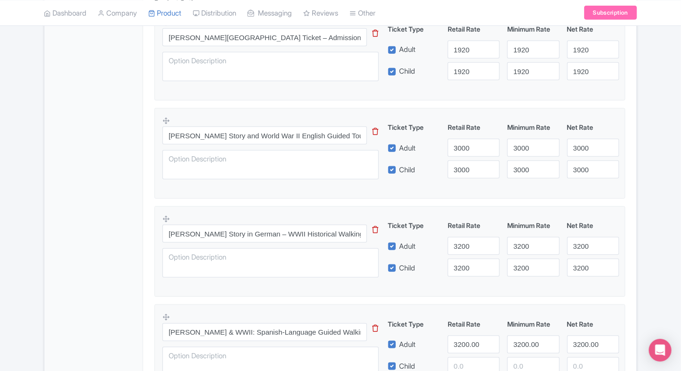
click at [574, 284] on fieldset "Anne Frank’s Story in German – WWII Historical Walking Tour This tip has not da…" at bounding box center [389, 251] width 471 height 91
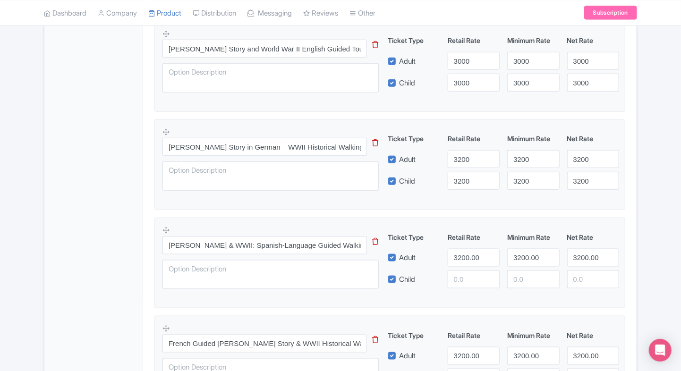
scroll to position [444, 0]
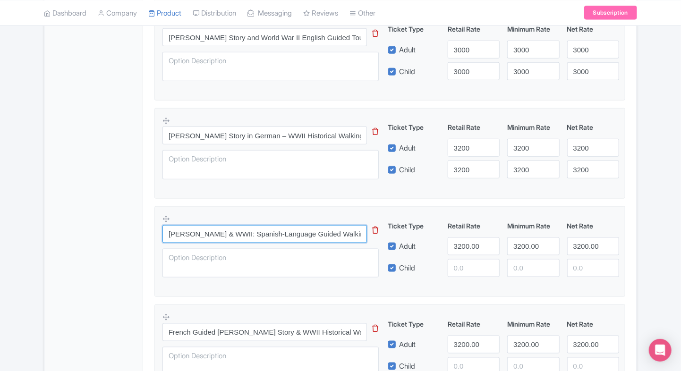
click at [217, 230] on input "Anne Frank & WWII: Spanish‑Language Guided Walking Tour" at bounding box center [264, 234] width 204 height 18
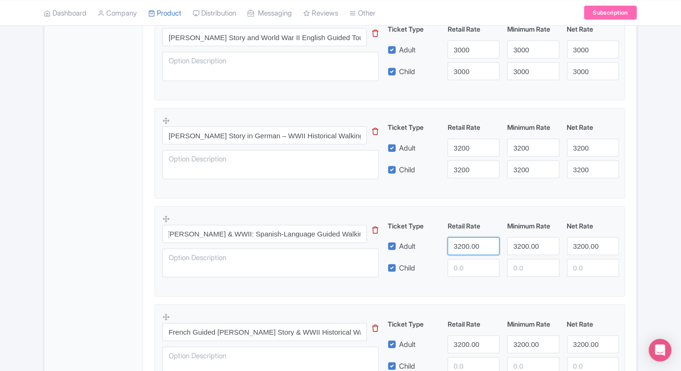
scroll to position [0, 0]
click at [463, 247] on input "3200.00" at bounding box center [474, 247] width 52 height 18
type input "3250"
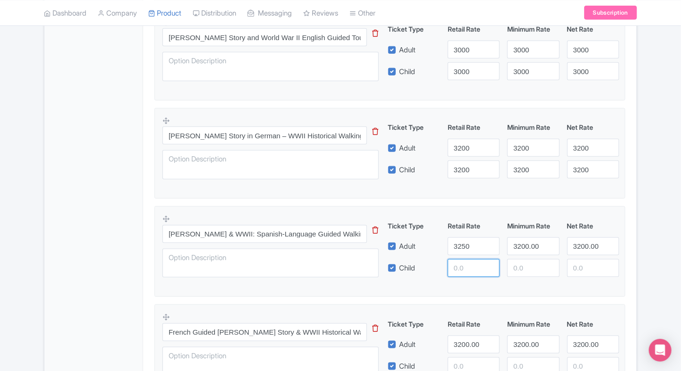
paste input "3250"
click at [467, 262] on input "number" at bounding box center [474, 268] width 52 height 18
type input "3250"
click at [529, 251] on input "3200.00" at bounding box center [533, 247] width 52 height 18
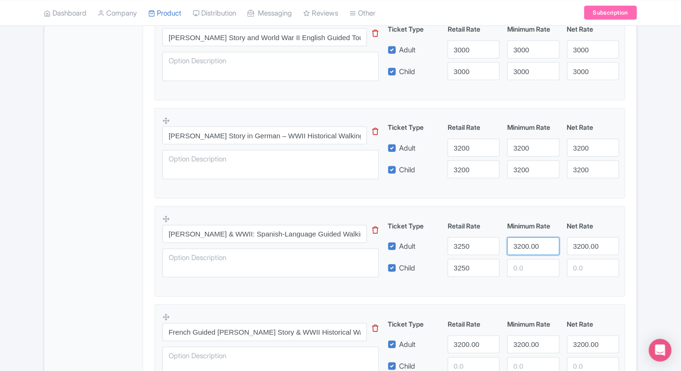
click at [529, 251] on input "3200.00" at bounding box center [533, 247] width 52 height 18
paste input "5"
click at [529, 251] on input "3200.00" at bounding box center [533, 247] width 52 height 18
type input "3250"
click at [526, 259] on input "number" at bounding box center [533, 268] width 52 height 18
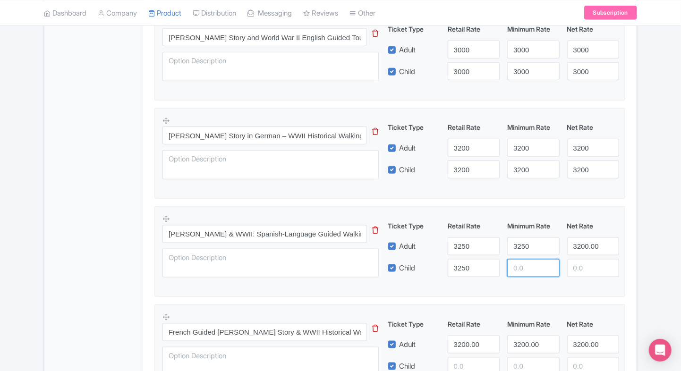
paste input "3250"
click at [526, 259] on input "3250" at bounding box center [533, 268] width 52 height 18
type input "3250"
click at [573, 249] on input "3200.00" at bounding box center [593, 247] width 52 height 18
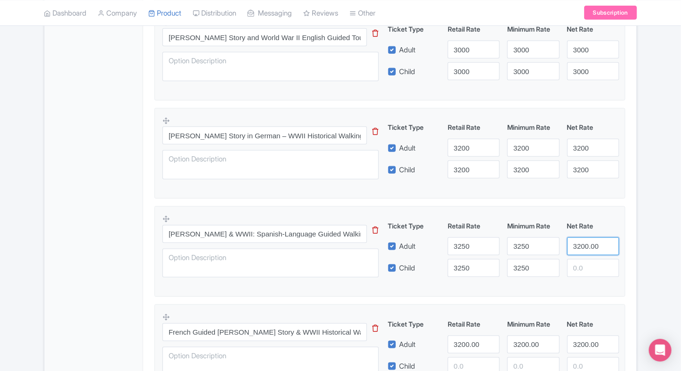
paste input "5"
click at [573, 249] on input "3250" at bounding box center [593, 247] width 52 height 18
type input "3250"
click at [576, 261] on input "number" at bounding box center [593, 268] width 52 height 18
paste input "3250"
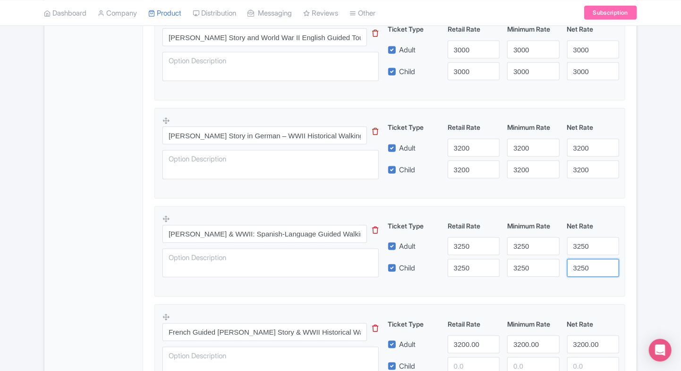
click at [576, 261] on input "3250" at bounding box center [593, 268] width 52 height 18
type input "3250"
click at [548, 290] on fieldset "Anne Frank & WWII: Spanish‑Language Guided Walking Tour This tip has not data. …" at bounding box center [389, 251] width 471 height 91
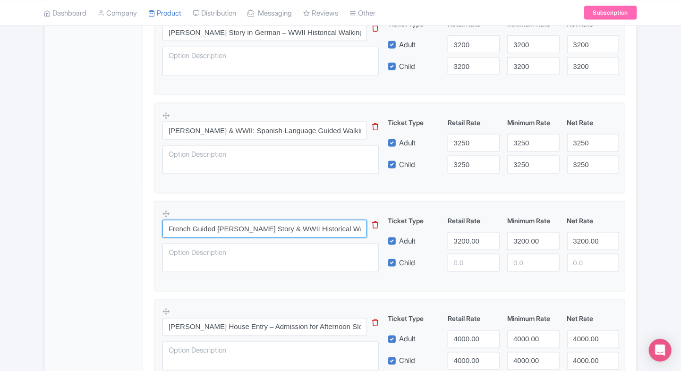
click at [258, 226] on input "French Guided Anne Frank Story & WWII Historical Walk" at bounding box center [264, 229] width 204 height 18
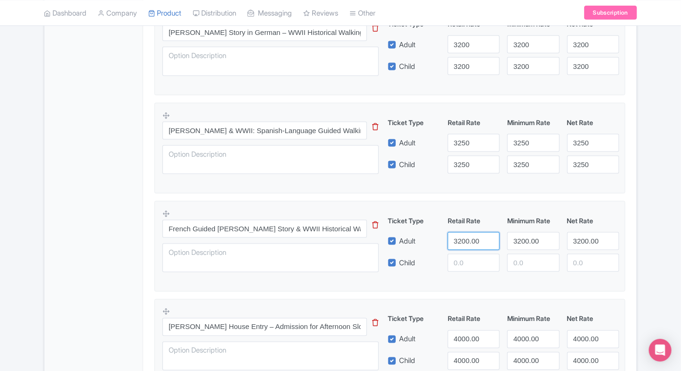
click at [463, 240] on input "3200.00" at bounding box center [474, 241] width 52 height 18
type input "3300"
drag, startPoint x: 463, startPoint y: 252, endPoint x: 458, endPoint y: 258, distance: 7.9
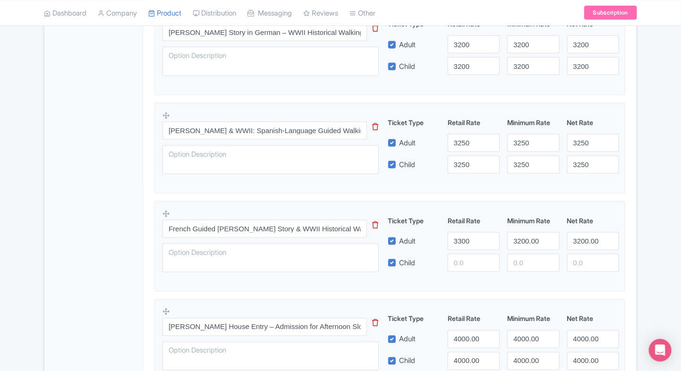
click at [458, 258] on div "Ticket Type Retail Rate Minimum Rate Net Rate Adult 3300 3200.00 3200.00 Child …" at bounding box center [504, 244] width 228 height 56
click at [458, 258] on input "number" at bounding box center [474, 263] width 52 height 18
paste input "3300"
type input "3300"
click at [528, 239] on input "3200.00" at bounding box center [533, 241] width 52 height 18
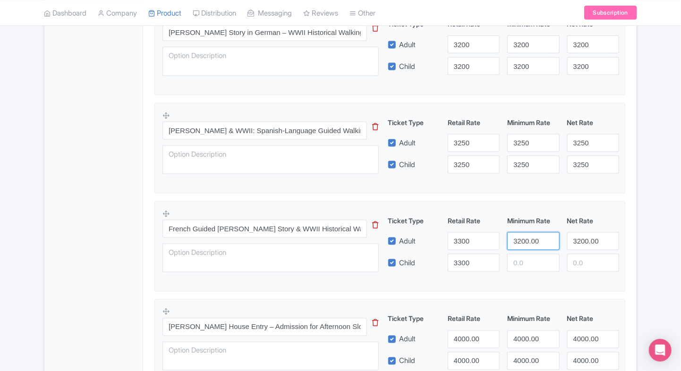
click at [528, 239] on input "3200.00" at bounding box center [533, 241] width 52 height 18
paste input "3"
type input "3300"
click at [521, 258] on input "number" at bounding box center [533, 263] width 52 height 18
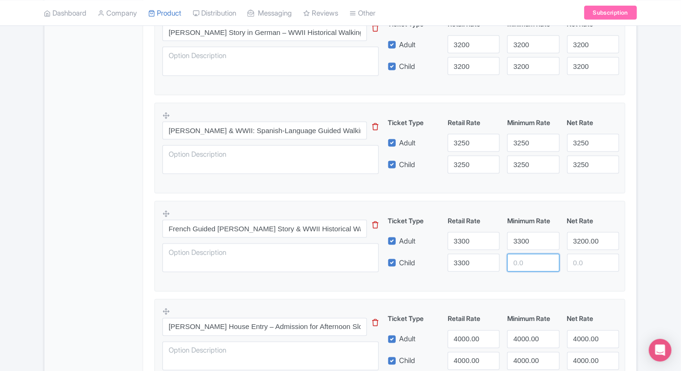
click at [521, 258] on input "number" at bounding box center [533, 263] width 52 height 18
paste input "3300"
click at [521, 258] on input "number" at bounding box center [533, 263] width 52 height 18
type input "3300"
click at [591, 241] on input "3200.00" at bounding box center [593, 241] width 52 height 18
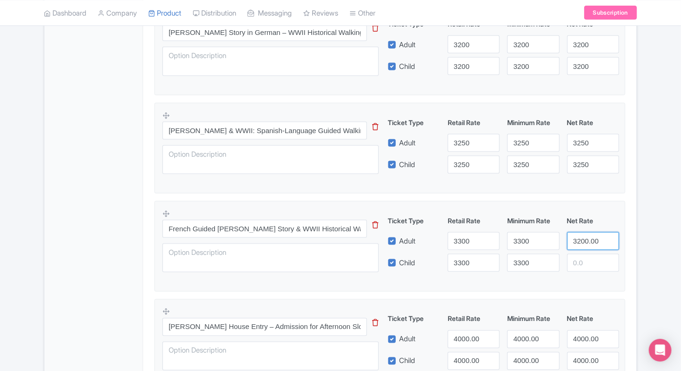
drag, startPoint x: 591, startPoint y: 241, endPoint x: 587, endPoint y: 249, distance: 8.9
click at [591, 241] on input "3200.00" at bounding box center [593, 241] width 52 height 18
paste input "3"
click at [591, 241] on input "3200.00" at bounding box center [593, 241] width 52 height 18
type input "3300"
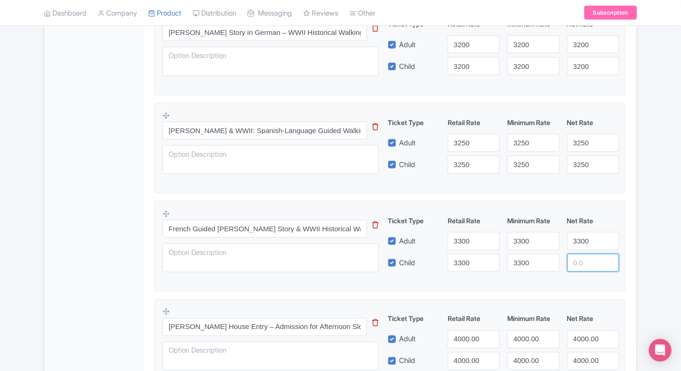
click at [584, 257] on input "number" at bounding box center [593, 263] width 52 height 18
paste input "3300"
click at [584, 257] on input "number" at bounding box center [593, 263] width 52 height 18
type input "3300"
click at [519, 292] on div "Anne Frank House Museum Ticket – Admission Tickets This tip has not data. Code:…" at bounding box center [389, 99] width 471 height 582
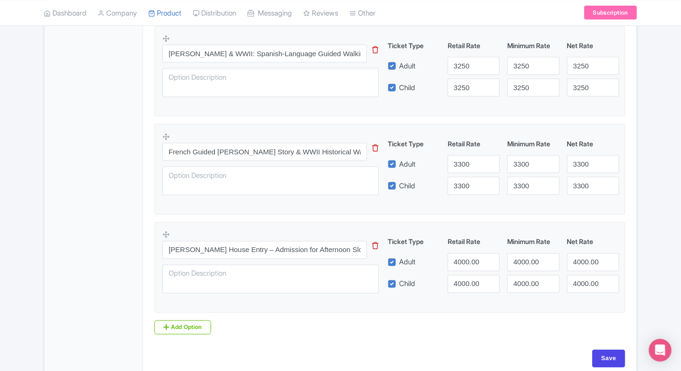
scroll to position [670, 0]
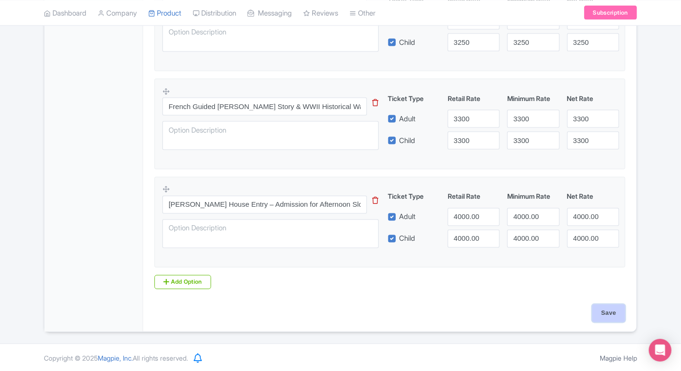
click at [605, 307] on input "Save" at bounding box center [608, 314] width 33 height 18
type input "Saving..."
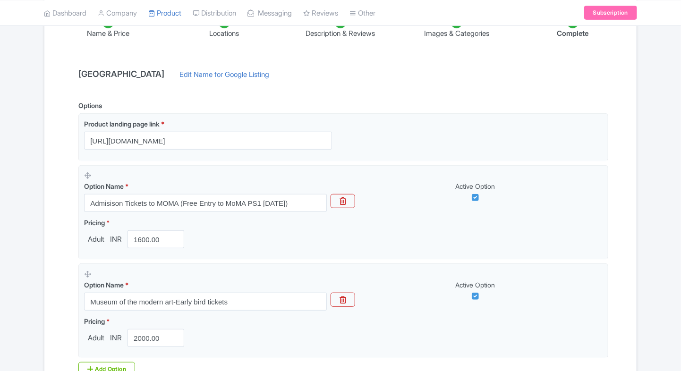
scroll to position [172, 0]
click at [41, 153] on div "← Back to Products [GEOGRAPHIC_DATA] ID# YHFBEP Content Distribution Google Thi…" at bounding box center [340, 183] width 604 height 532
